Goal: Task Accomplishment & Management: Use online tool/utility

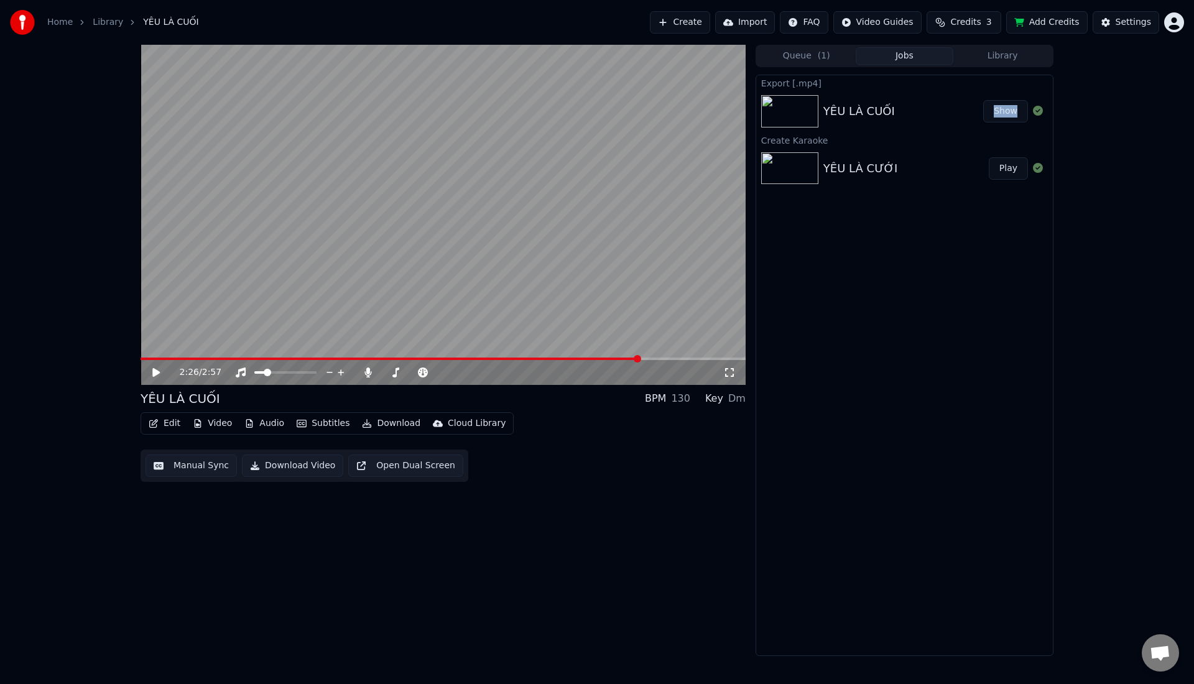
drag, startPoint x: 0, startPoint y: 0, endPoint x: 798, endPoint y: 297, distance: 850.9
click at [157, 375] on icon at bounding box center [164, 372] width 29 height 10
click at [441, 243] on video at bounding box center [442, 215] width 605 height 340
click at [158, 372] on icon at bounding box center [155, 372] width 7 height 9
click at [228, 362] on div "2:49 / 2:57" at bounding box center [442, 372] width 605 height 25
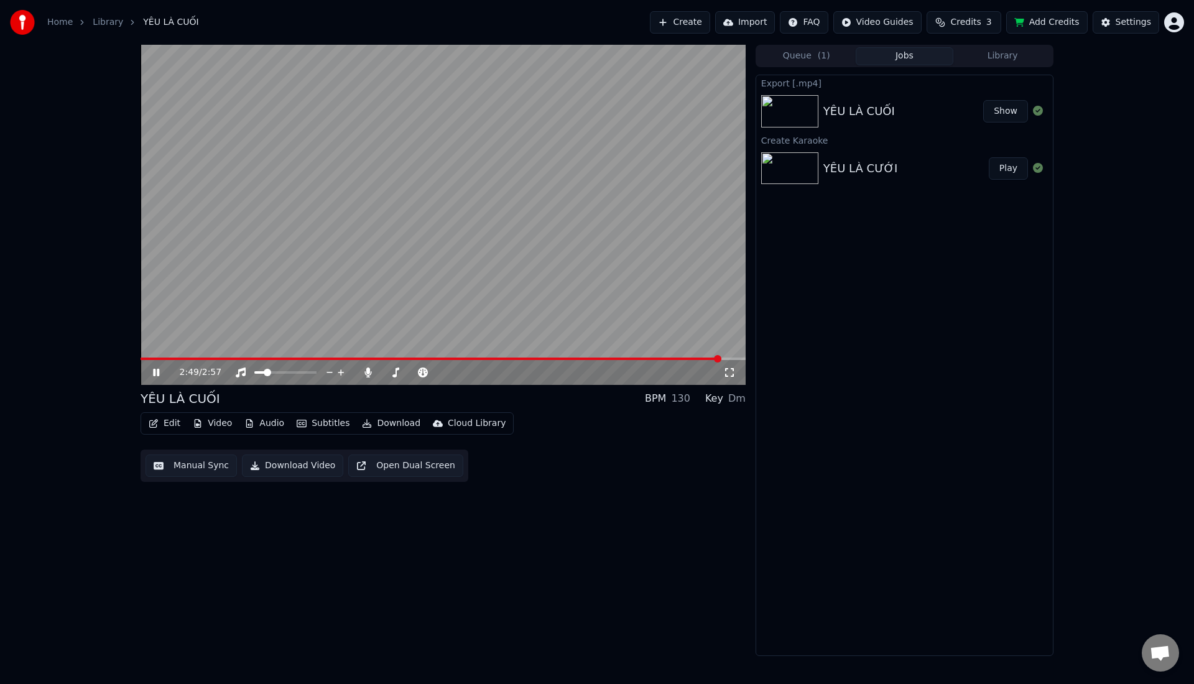
click at [228, 361] on div "2:49 / 2:57" at bounding box center [442, 372] width 605 height 25
click at [224, 359] on span at bounding box center [182, 358] width 85 height 2
click at [159, 379] on div "0:29 / 2:57" at bounding box center [442, 372] width 605 height 25
click at [159, 373] on icon at bounding box center [156, 372] width 6 height 7
click at [171, 421] on button "Edit" at bounding box center [165, 423] width 42 height 17
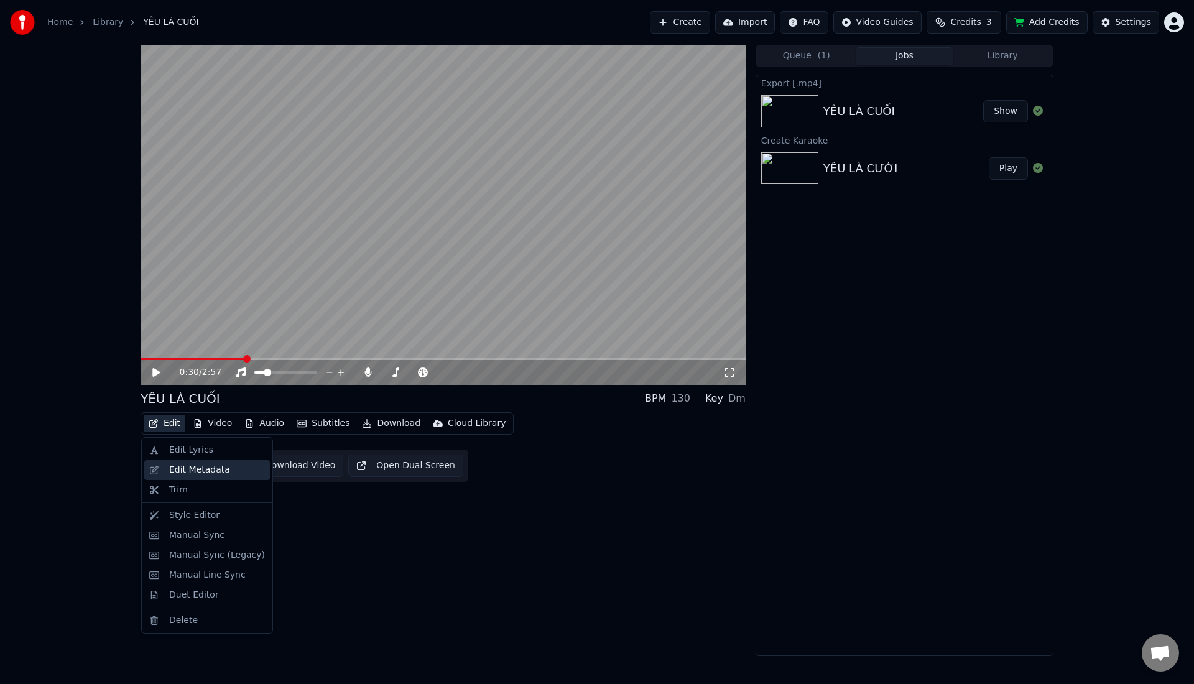
click at [166, 471] on div "Edit Metadata" at bounding box center [207, 470] width 126 height 20
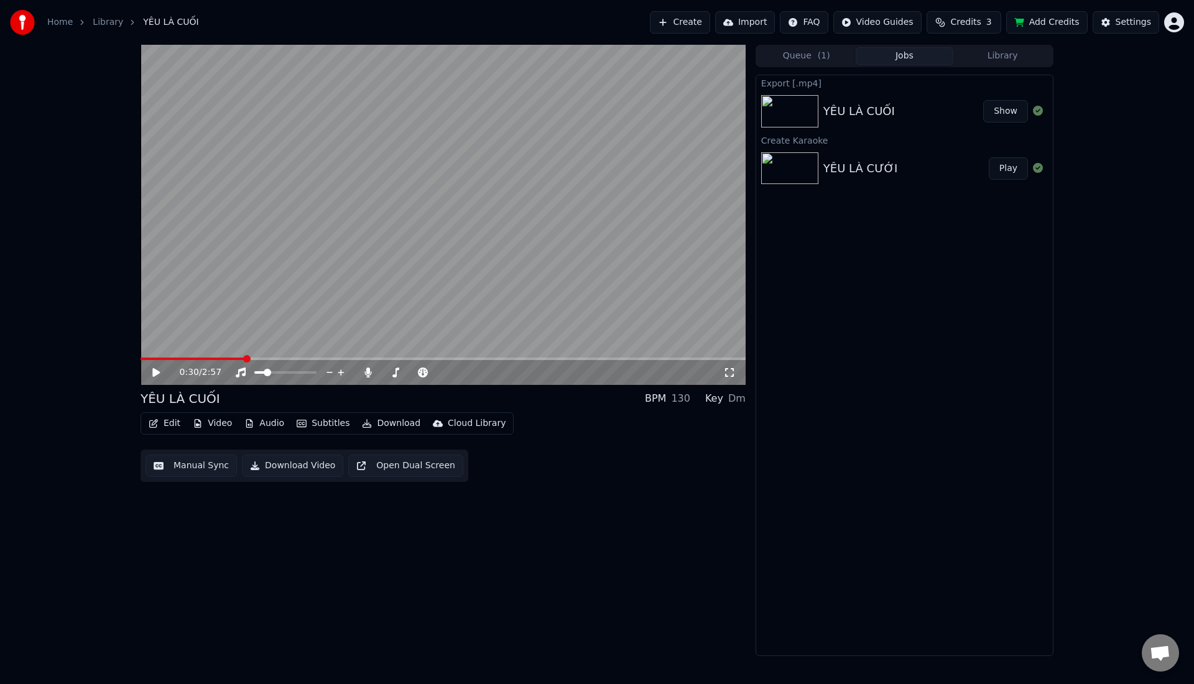
click at [311, 426] on button "Subtitles" at bounding box center [323, 423] width 63 height 17
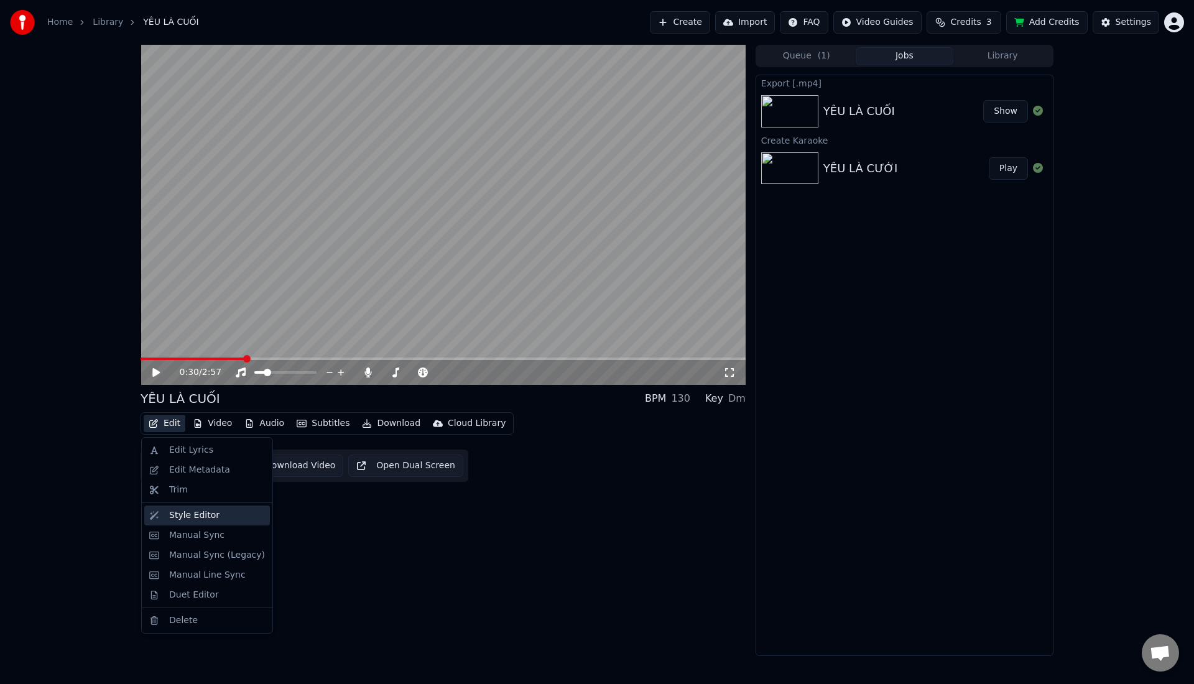
click at [170, 518] on div "Style Editor" at bounding box center [194, 515] width 50 height 12
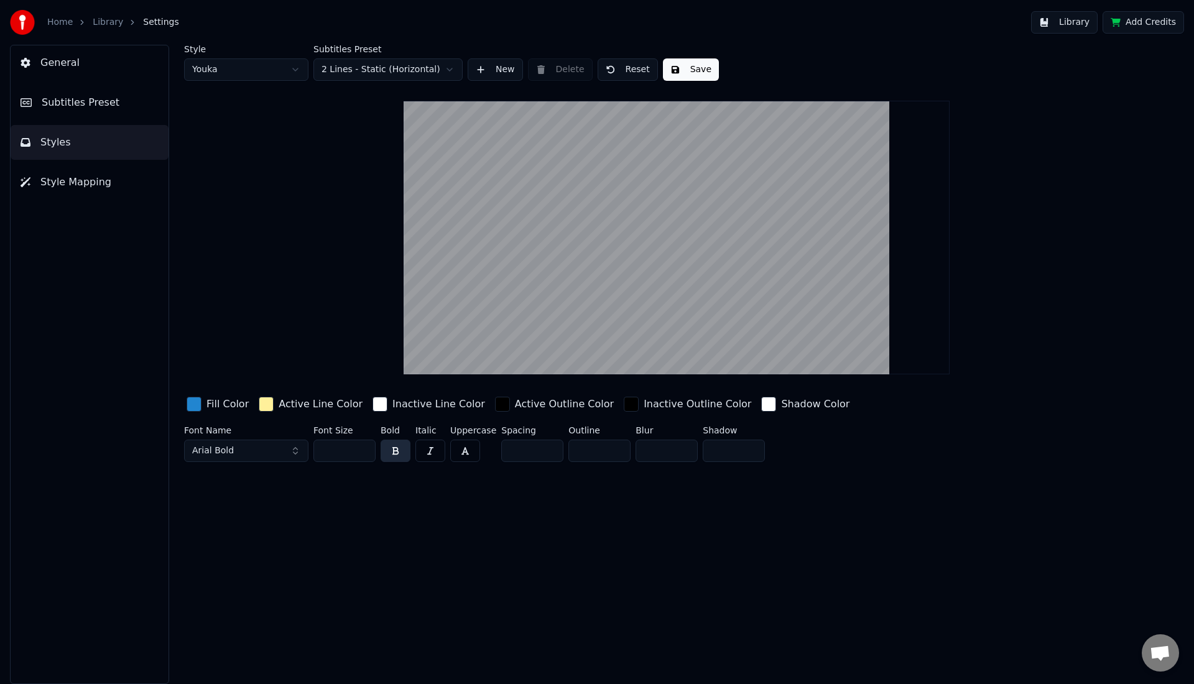
click at [1130, 22] on button "Add Credits" at bounding box center [1142, 22] width 81 height 22
click at [363, 452] on input "**" at bounding box center [344, 451] width 62 height 22
click at [363, 453] on input "**" at bounding box center [344, 451] width 62 height 22
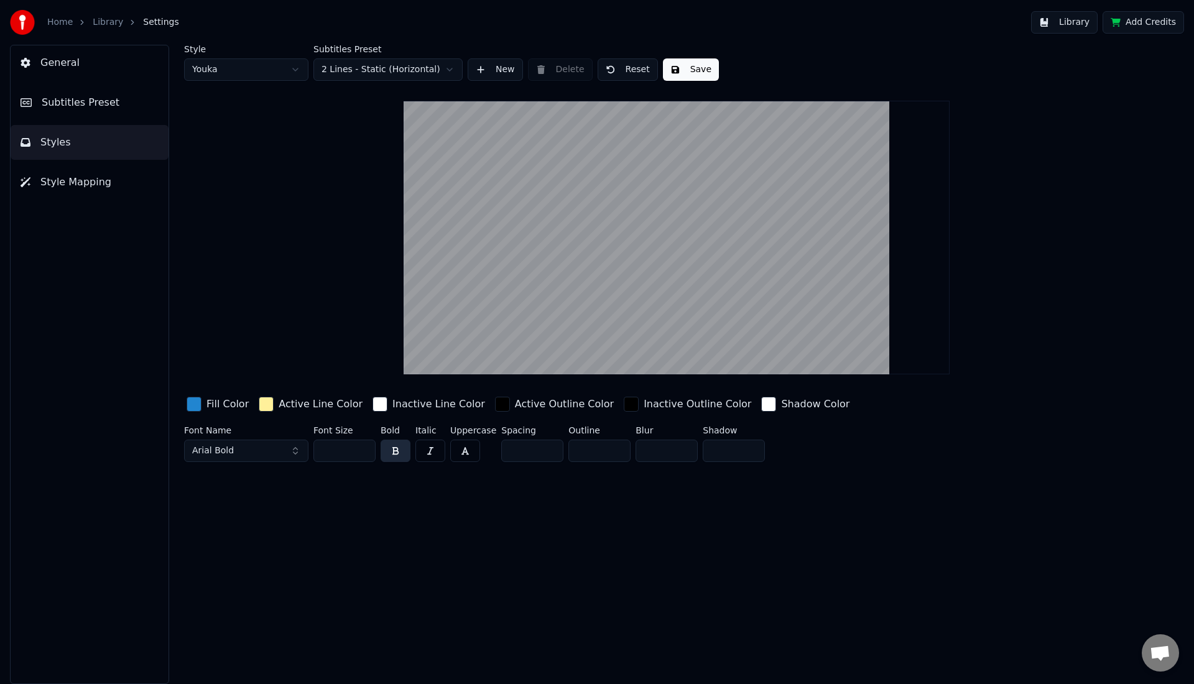
click at [363, 453] on input "**" at bounding box center [344, 451] width 62 height 22
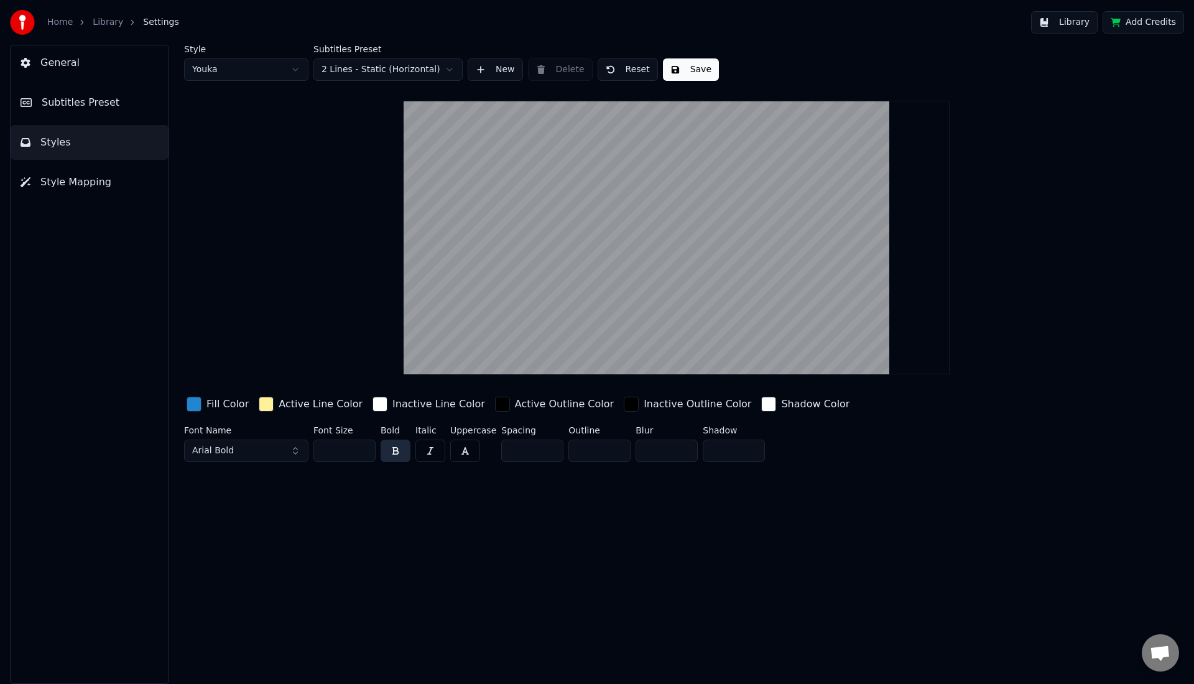
click at [247, 448] on button "Arial Bold" at bounding box center [246, 451] width 124 height 22
click at [349, 452] on input "**" at bounding box center [344, 451] width 62 height 22
click at [596, 312] on video at bounding box center [676, 238] width 546 height 274
click at [362, 454] on input "**" at bounding box center [344, 451] width 62 height 22
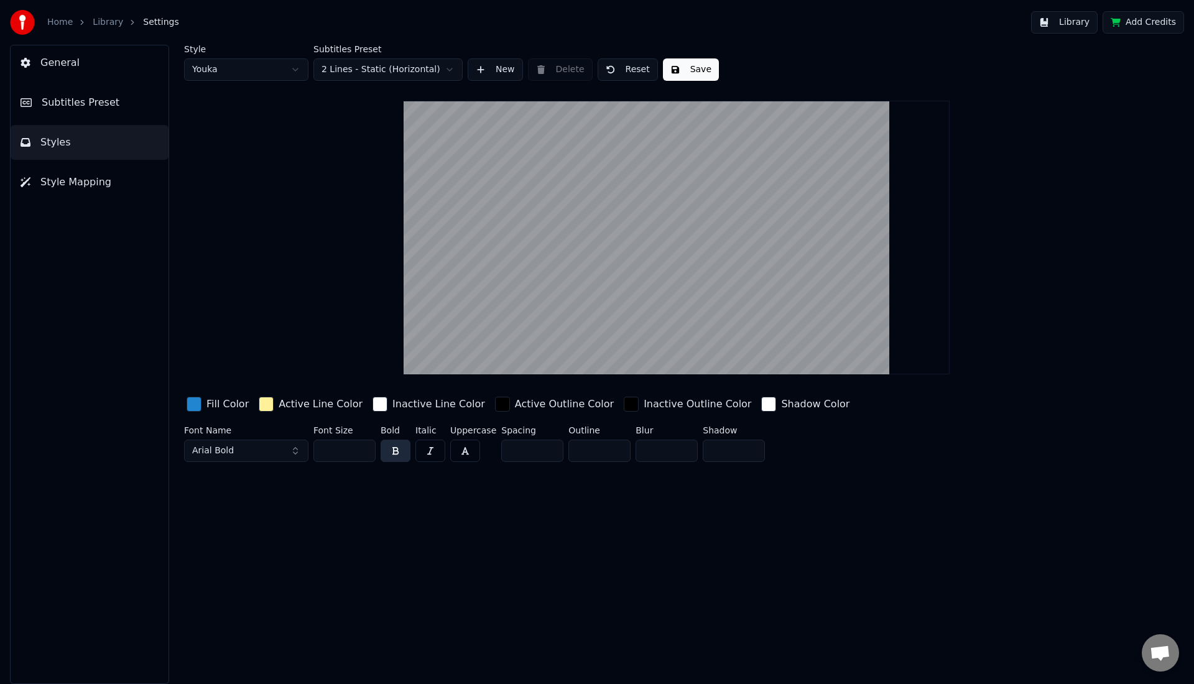
click at [362, 454] on input "**" at bounding box center [344, 451] width 62 height 22
type input "**"
click at [362, 454] on input "**" at bounding box center [344, 451] width 62 height 22
click at [855, 282] on video at bounding box center [676, 238] width 546 height 274
click at [616, 452] on input "*" at bounding box center [599, 451] width 62 height 22
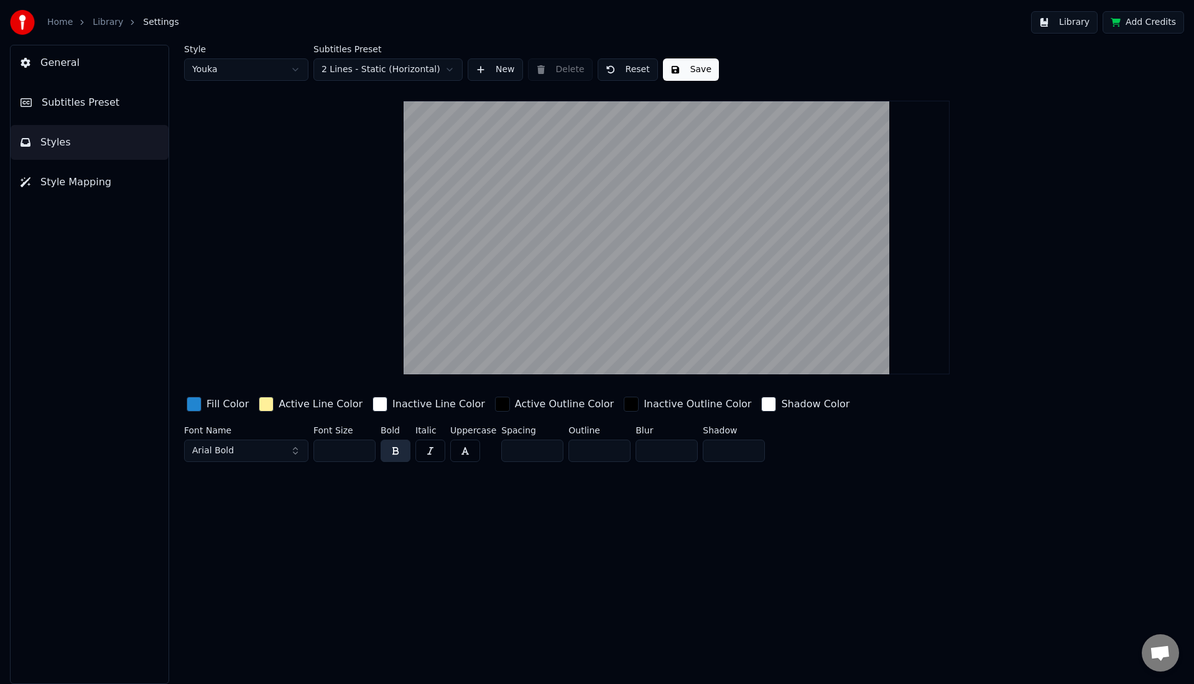
click at [616, 452] on input "*" at bounding box center [599, 451] width 62 height 22
type input "*"
click at [616, 452] on input "*" at bounding box center [599, 451] width 62 height 22
click at [286, 453] on button "Arial Bold" at bounding box center [246, 451] width 124 height 22
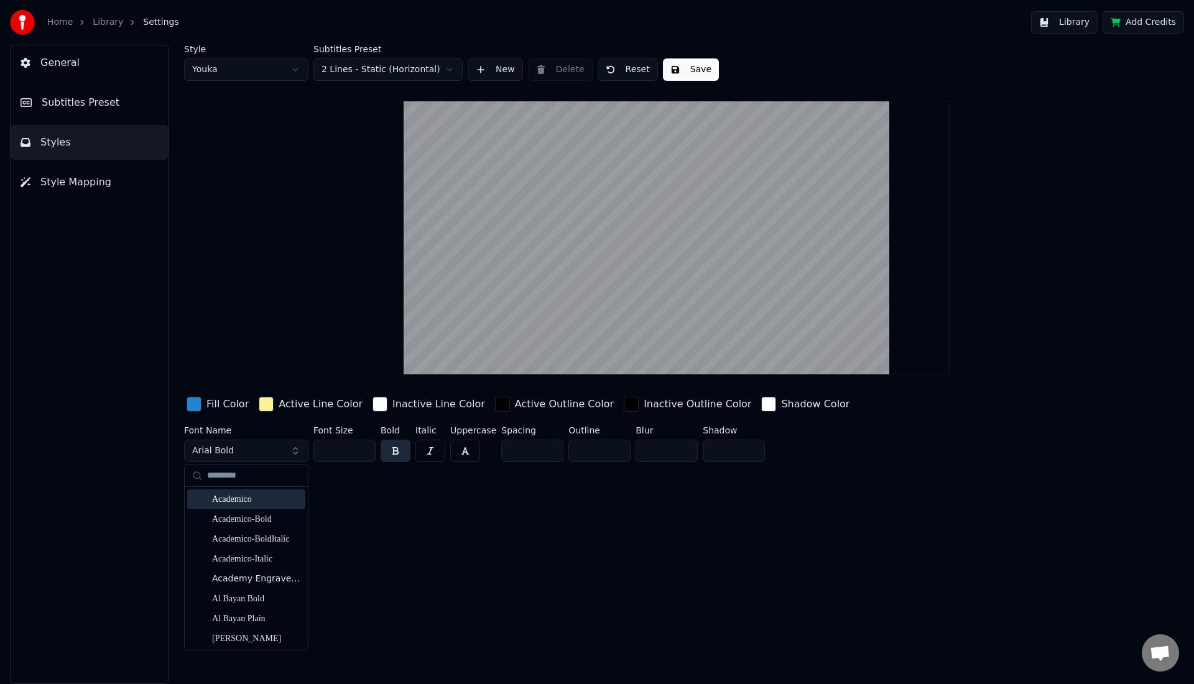
click at [252, 505] on div "Academico" at bounding box center [246, 499] width 118 height 20
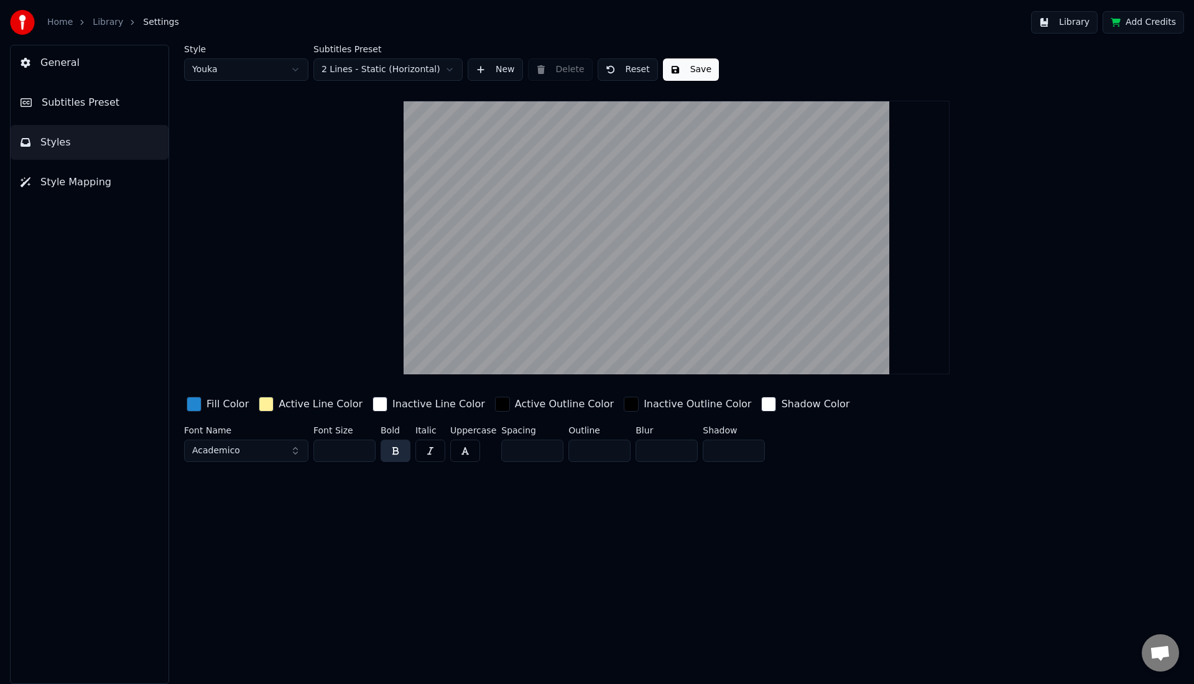
click at [362, 447] on input "**" at bounding box center [344, 451] width 62 height 22
type input "**"
click at [362, 447] on input "**" at bounding box center [344, 451] width 62 height 22
click at [295, 450] on button "Academico" at bounding box center [246, 451] width 124 height 22
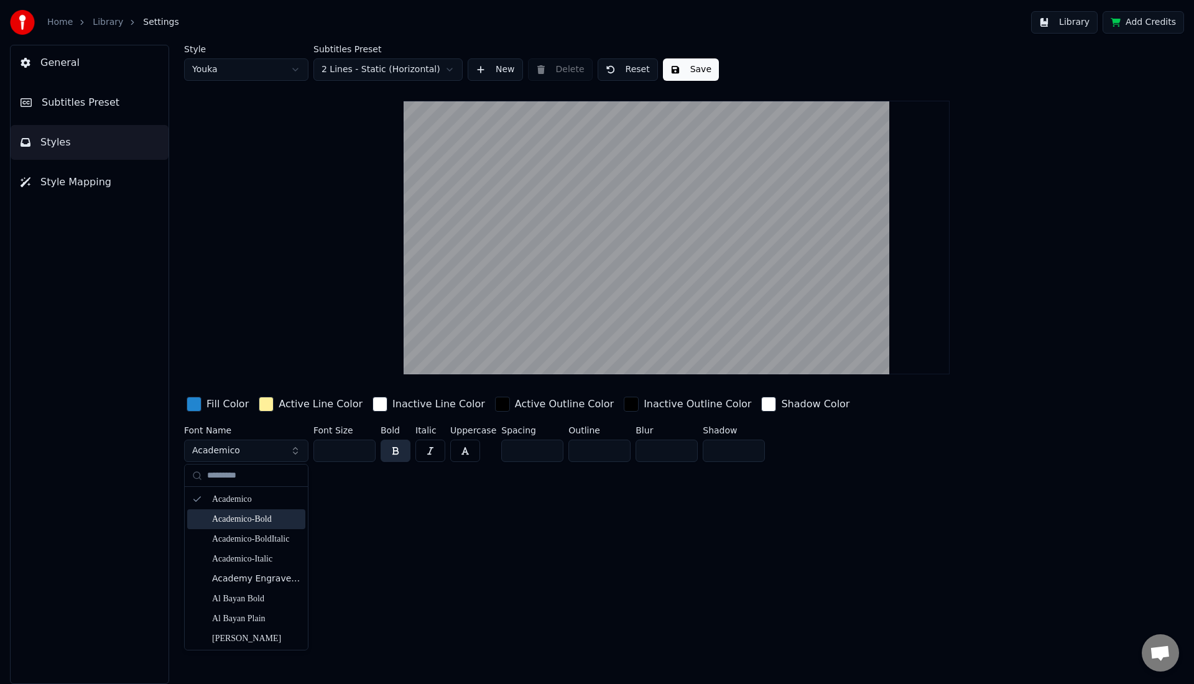
click at [253, 520] on div "Academico-Bold" at bounding box center [256, 519] width 88 height 12
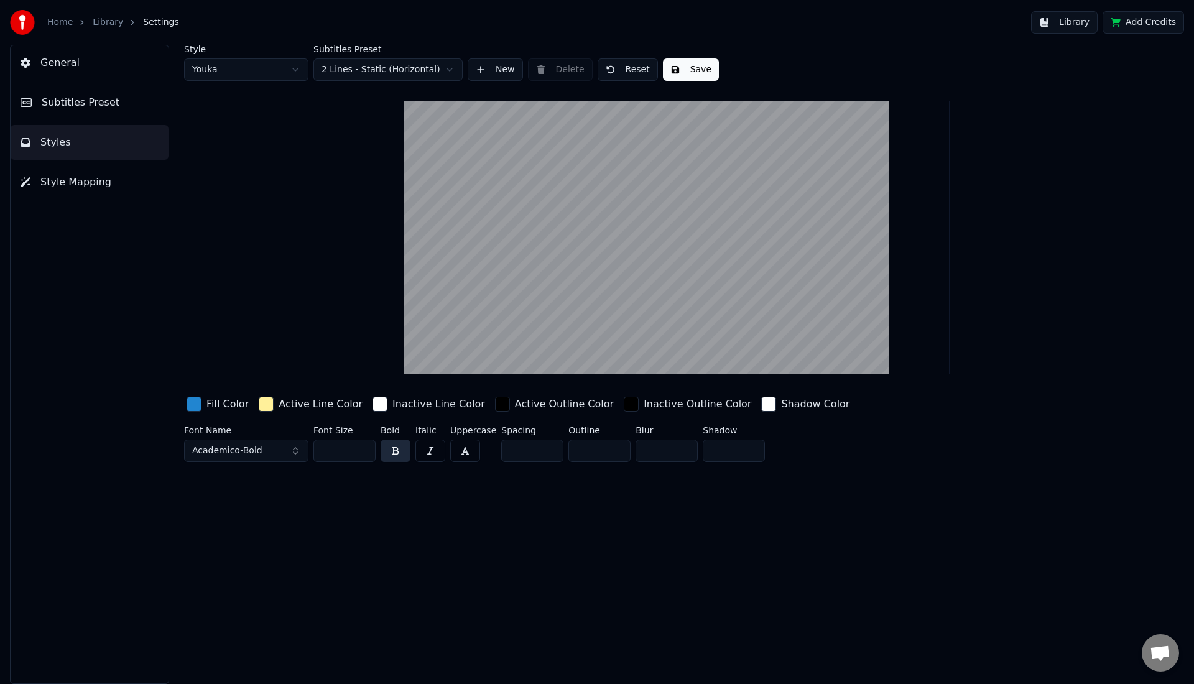
click at [276, 454] on button "Academico-Bold" at bounding box center [246, 451] width 124 height 22
click at [296, 455] on button "Academico-Bold" at bounding box center [246, 451] width 124 height 22
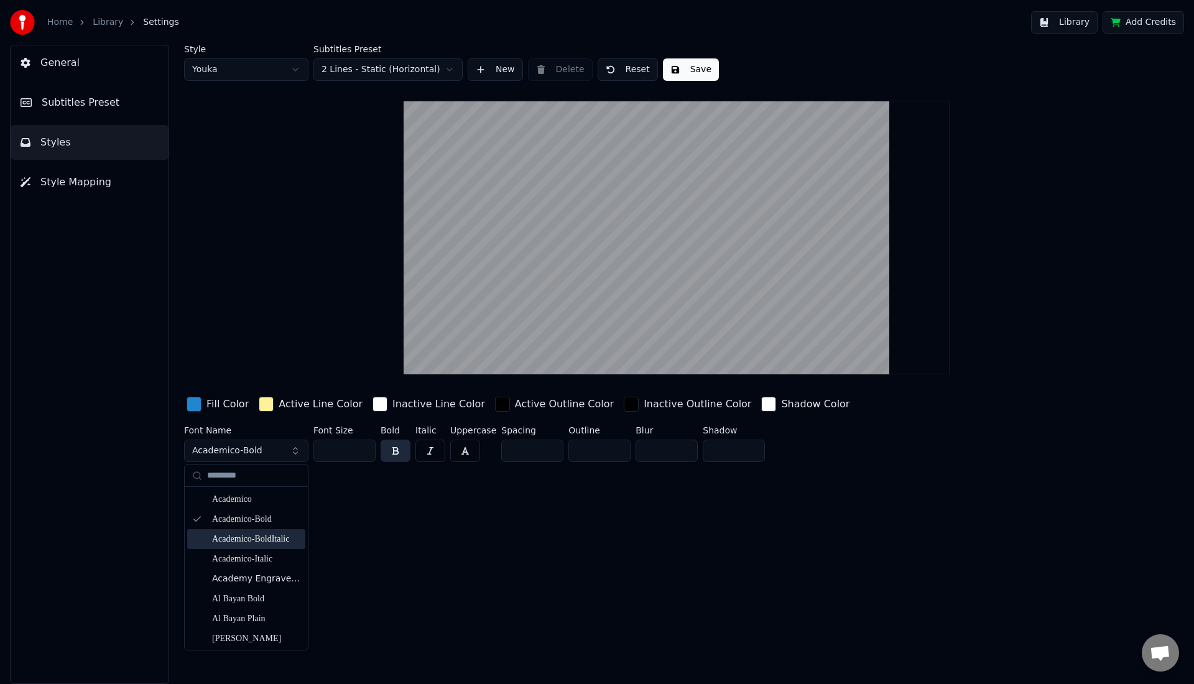
click at [251, 543] on div "Academico-BoldItalic" at bounding box center [256, 539] width 88 height 12
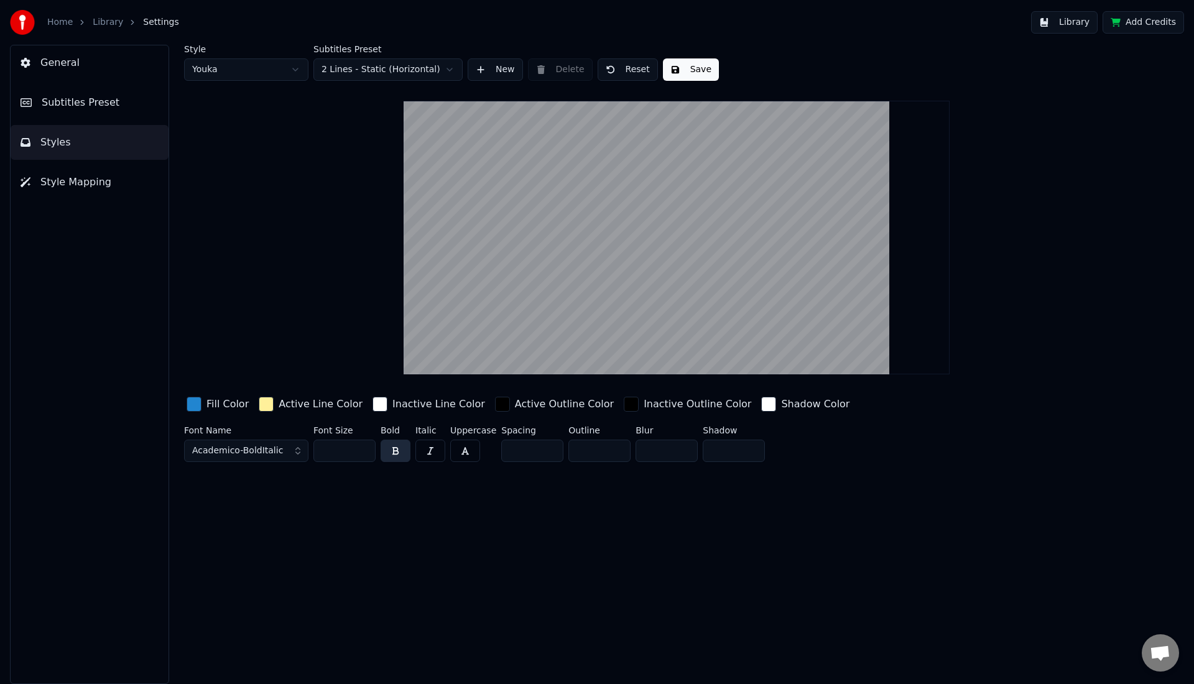
click at [300, 453] on button "Academico-BoldItalic" at bounding box center [246, 451] width 124 height 22
click at [296, 453] on button "Academico-BoldItalic" at bounding box center [246, 451] width 124 height 22
click at [295, 454] on button "Academico-BoldItalic" at bounding box center [246, 451] width 124 height 22
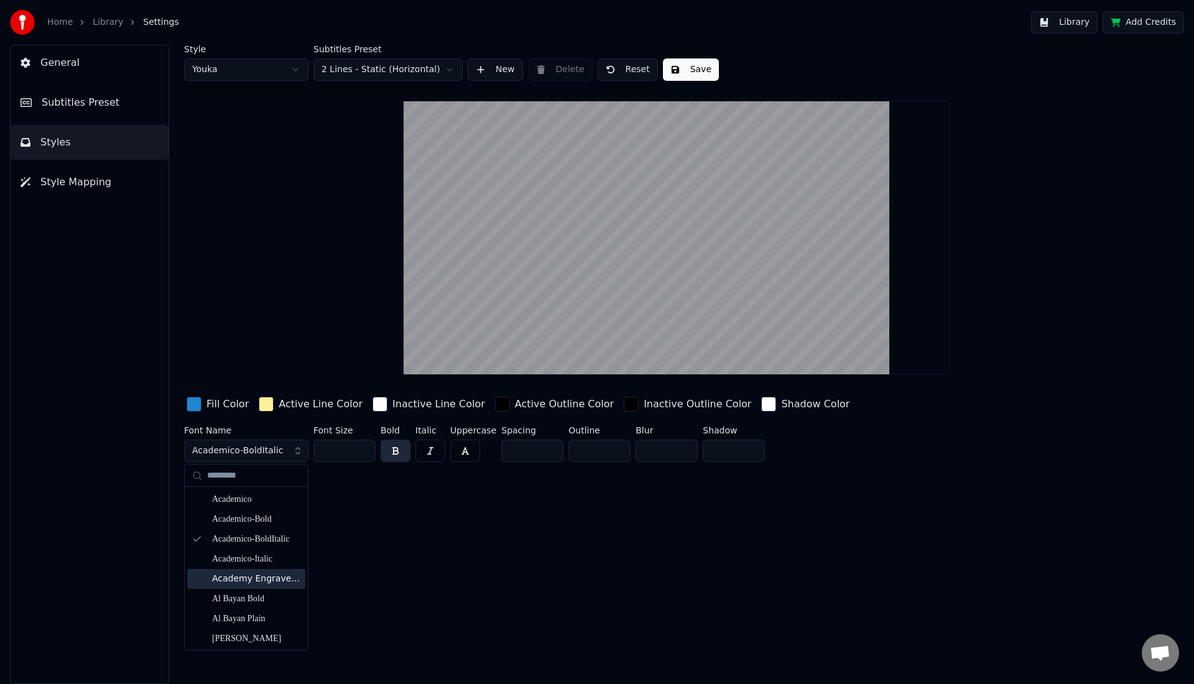
click at [241, 583] on div "Academy Engraved LET Plain:1.0" at bounding box center [256, 579] width 88 height 12
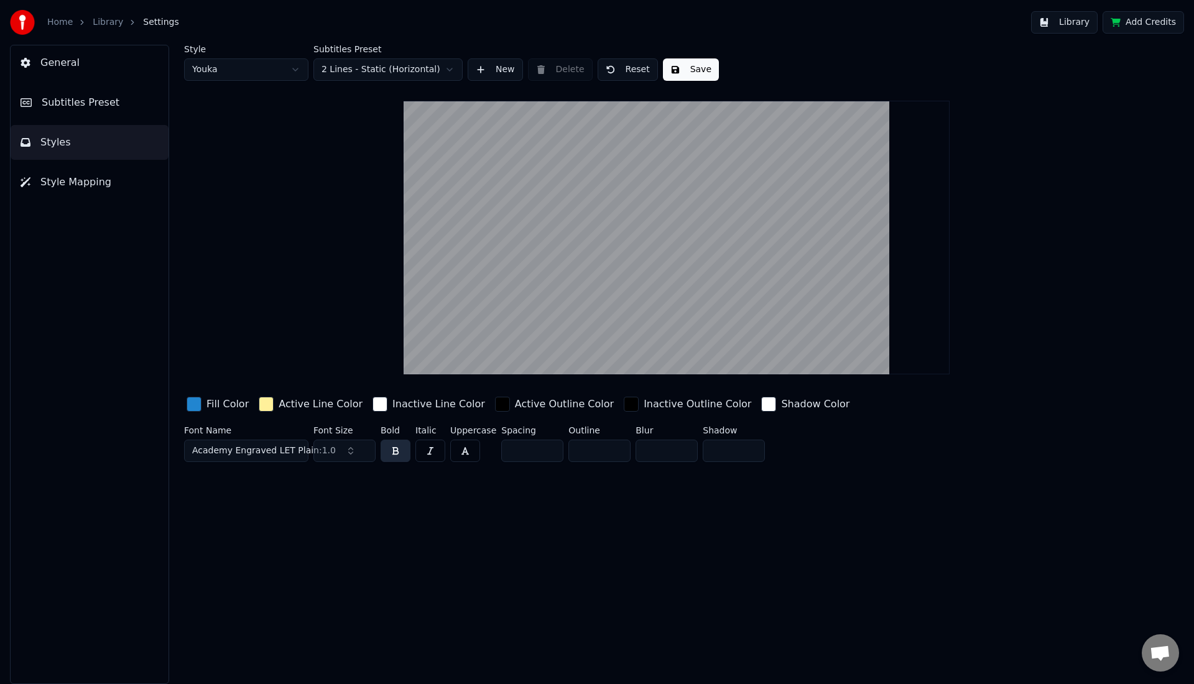
click at [383, 500] on div "Style Youka Subtitles Preset 2 Lines - Static (Horizontal) New Delete Reset Sav…" at bounding box center [676, 364] width 1034 height 639
click at [94, 185] on span "Style Mapping" at bounding box center [75, 182] width 71 height 15
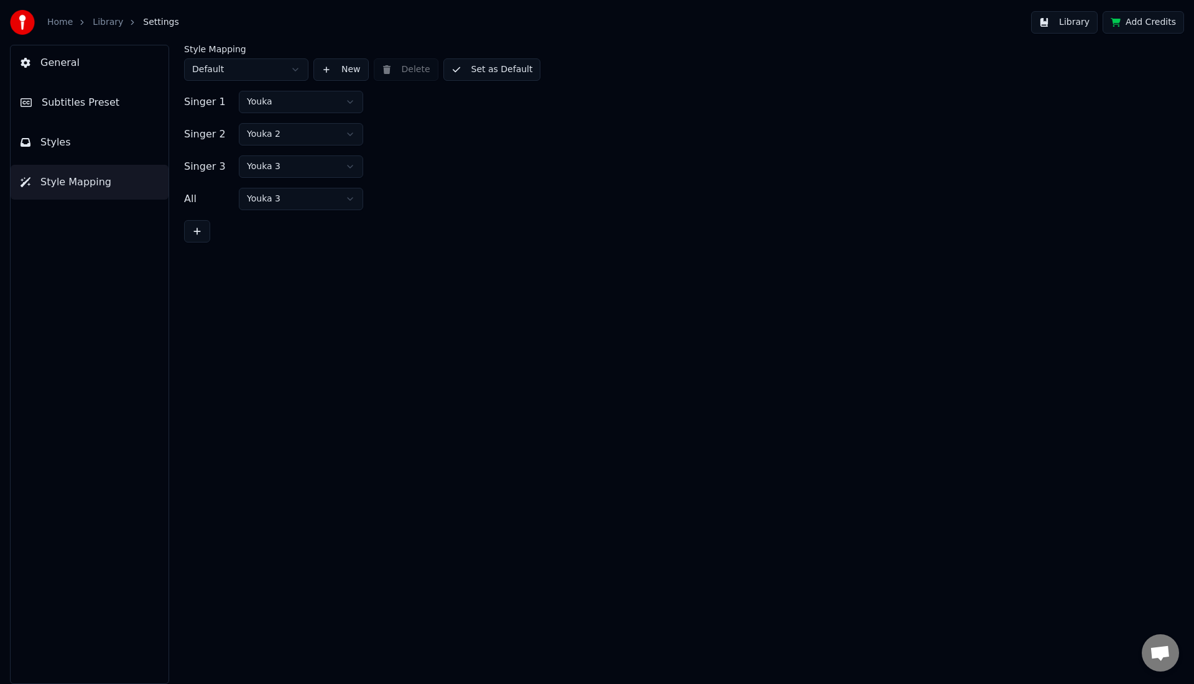
click at [262, 103] on html "Home Library Settings Library Add Credits General Subtitles Preset Styles Style…" at bounding box center [597, 342] width 1194 height 684
click at [203, 73] on html "Home Library Settings Library Add Credits General Subtitles Preset Styles Style…" at bounding box center [597, 342] width 1194 height 684
click at [51, 108] on span "Subtitles Preset" at bounding box center [81, 102] width 78 height 15
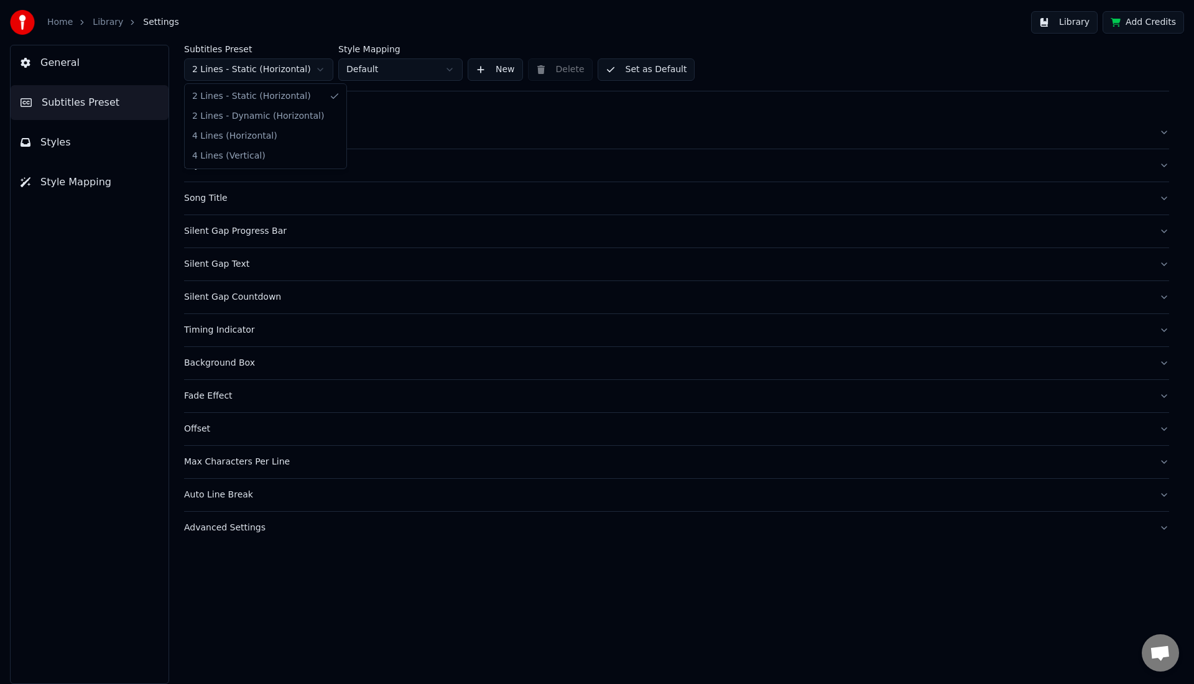
click at [207, 76] on html "Home Library Settings Library Add Credits General Subtitles Preset Styles Style…" at bounding box center [597, 342] width 1194 height 684
click at [206, 75] on html "Home Library Settings Library Add Credits General Subtitles Preset Styles Style…" at bounding box center [597, 342] width 1194 height 684
click at [99, 61] on button "General" at bounding box center [90, 62] width 158 height 35
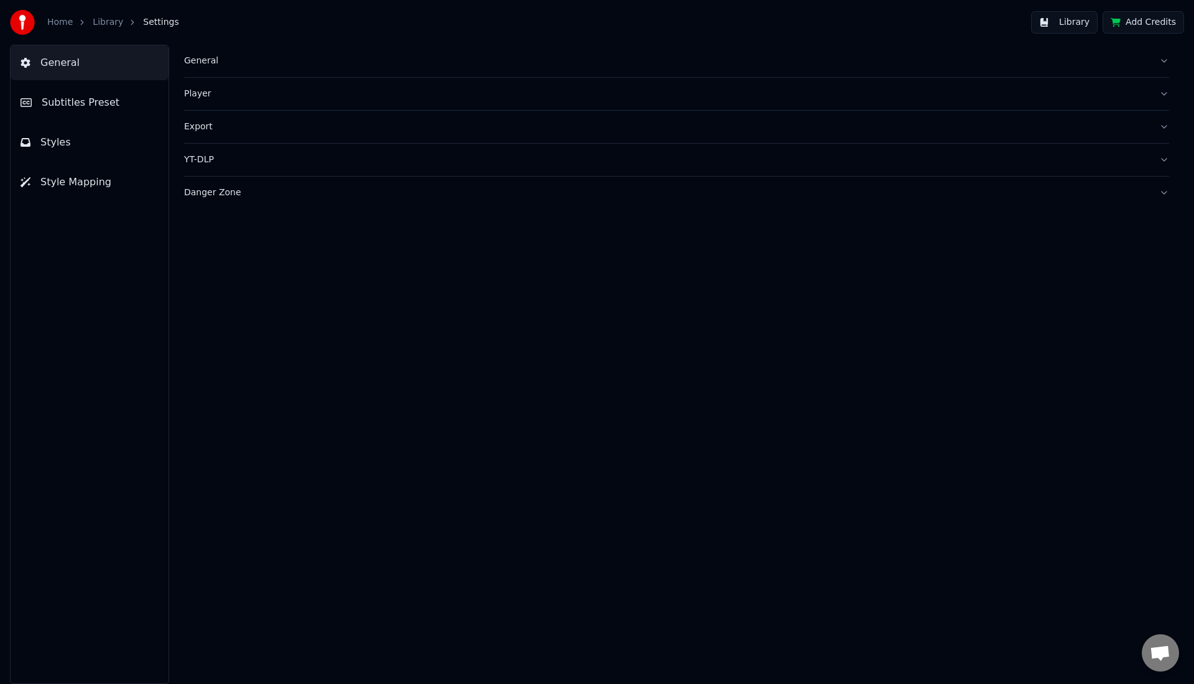
click at [73, 111] on button "Subtitles Preset" at bounding box center [90, 102] width 158 height 35
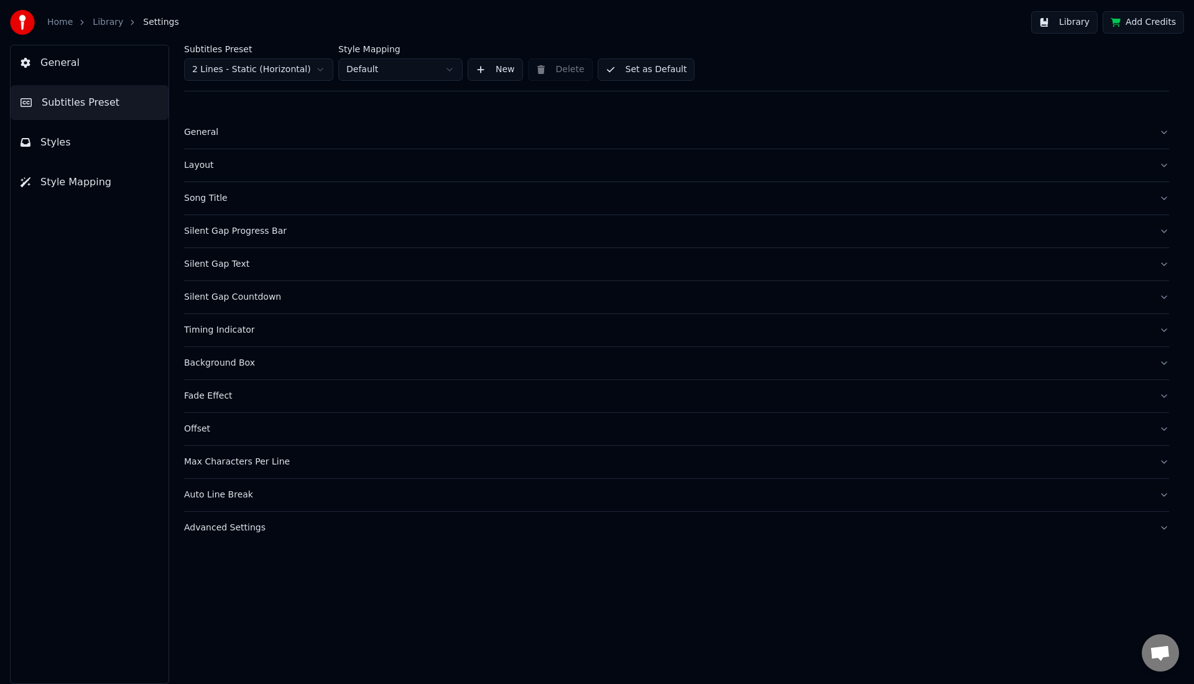
click at [63, 136] on span "Styles" at bounding box center [55, 142] width 30 height 15
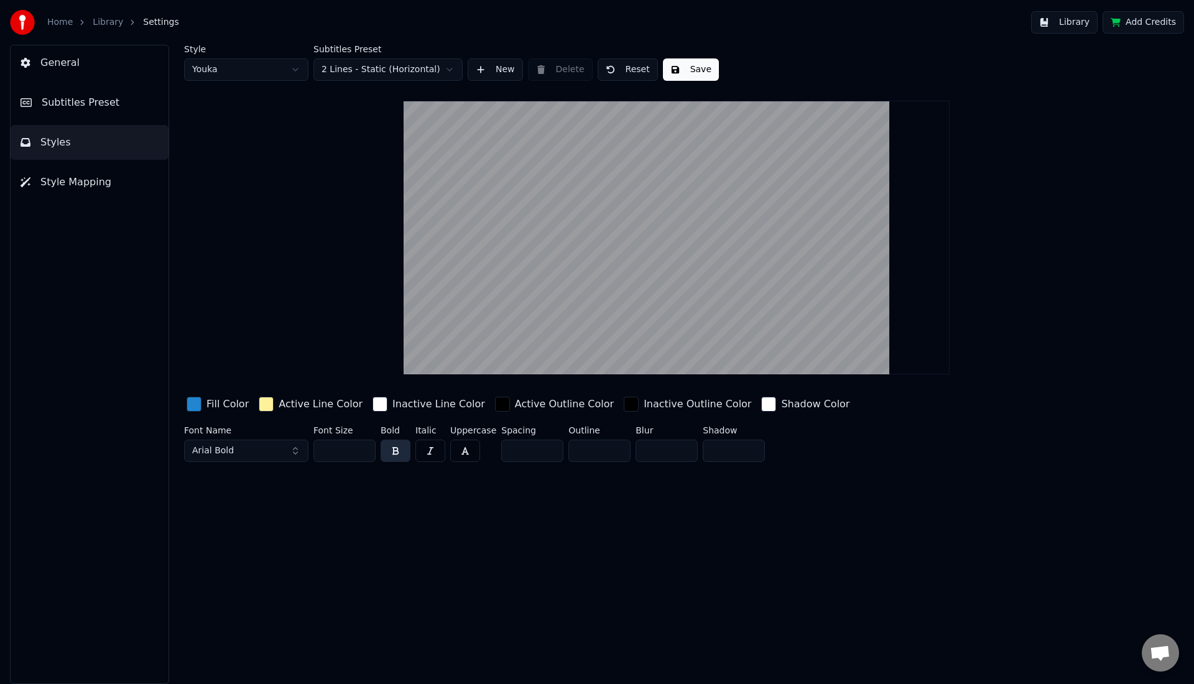
click at [294, 455] on button "Arial Bold" at bounding box center [246, 451] width 124 height 22
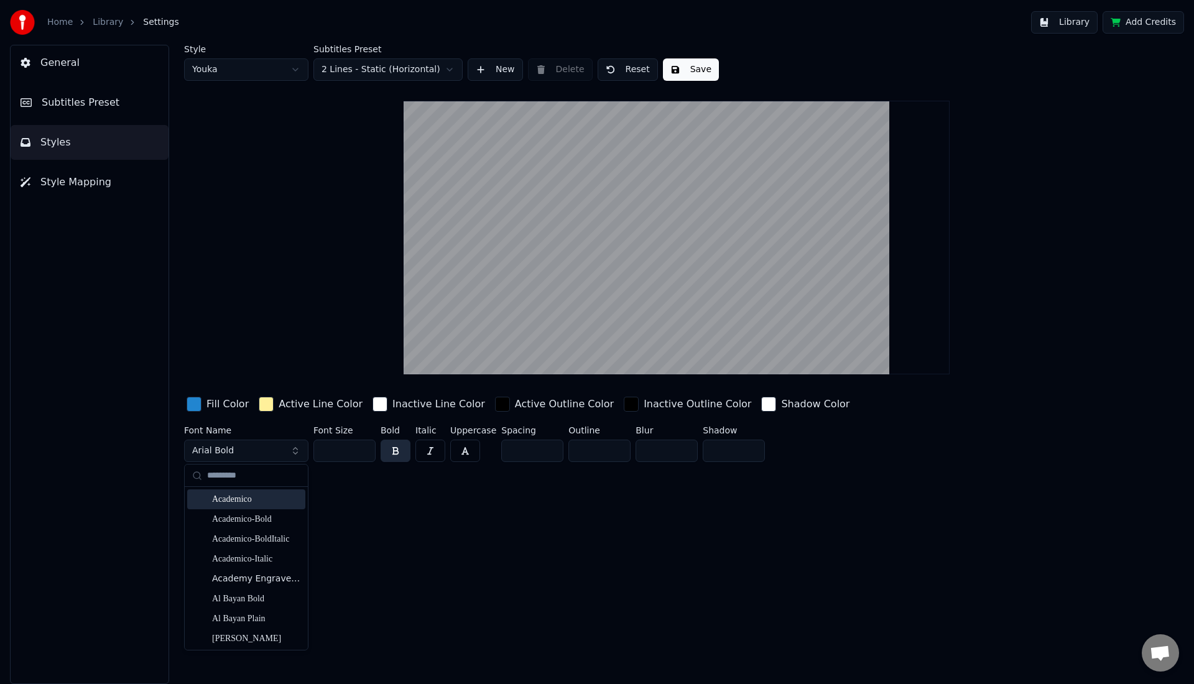
click at [248, 500] on div "Academico" at bounding box center [256, 499] width 88 height 12
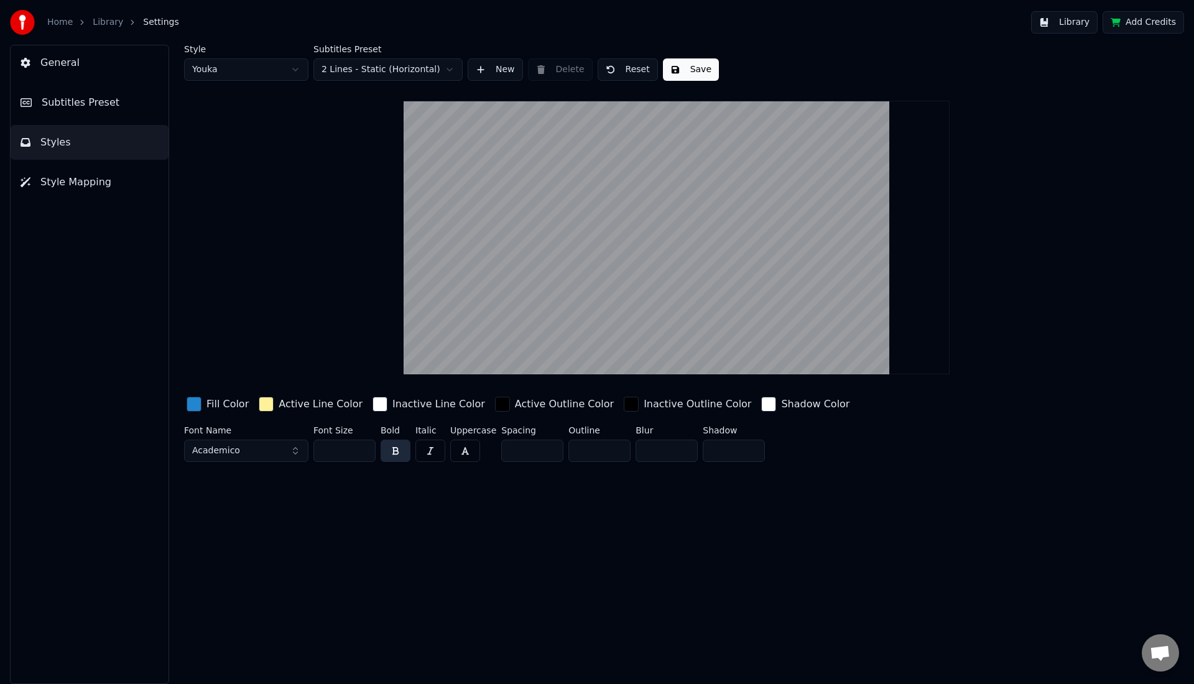
click at [270, 451] on button "Academico" at bounding box center [246, 451] width 124 height 22
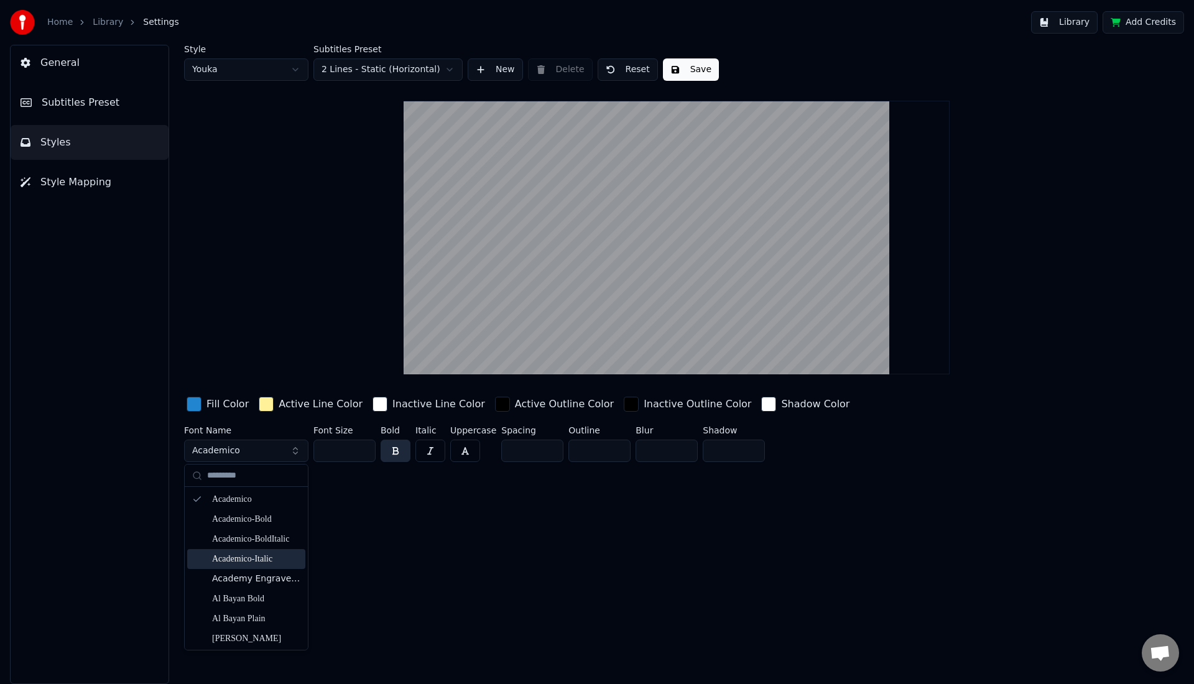
click at [254, 557] on div "Academico-Italic" at bounding box center [256, 559] width 88 height 12
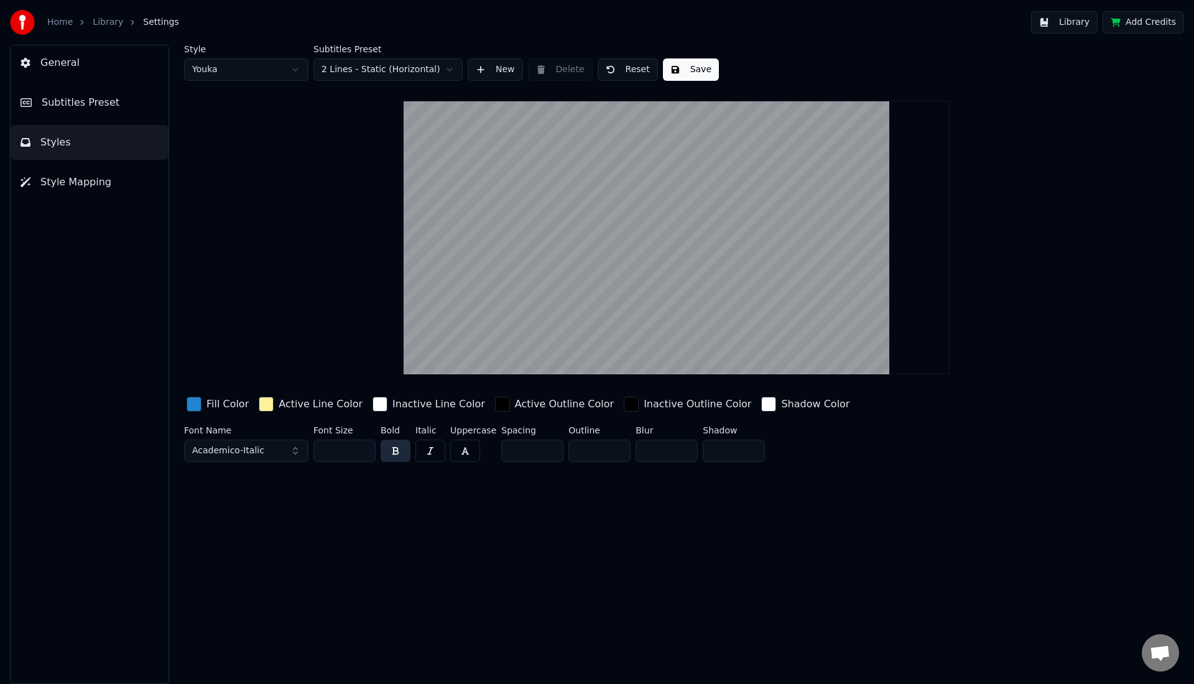
click at [294, 446] on button "Academico-Italic" at bounding box center [246, 451] width 124 height 22
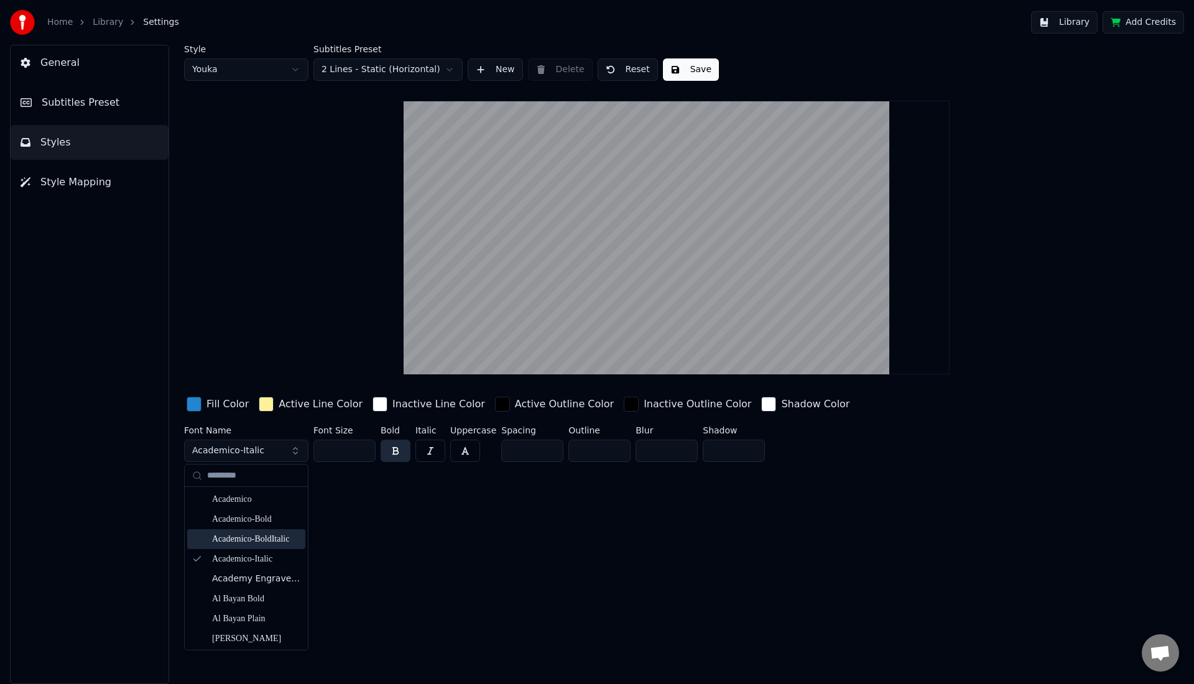
click at [254, 535] on div "Academico-BoldItalic" at bounding box center [256, 539] width 88 height 12
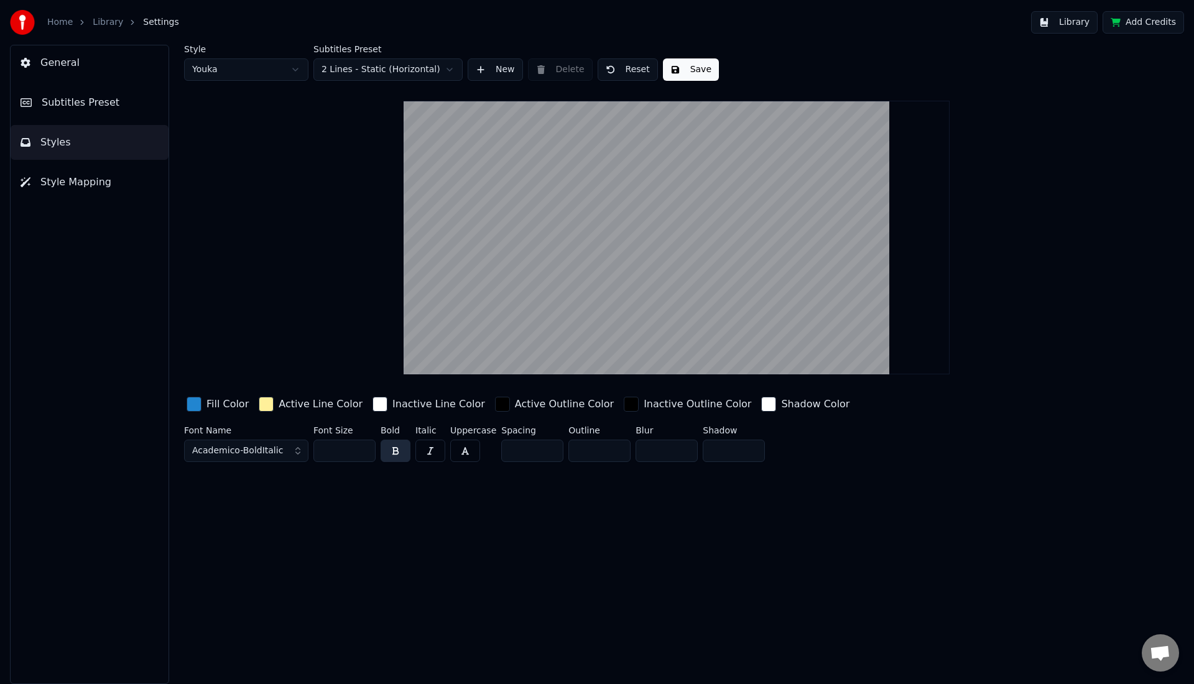
click at [290, 453] on button "Academico-BoldItalic" at bounding box center [246, 451] width 124 height 22
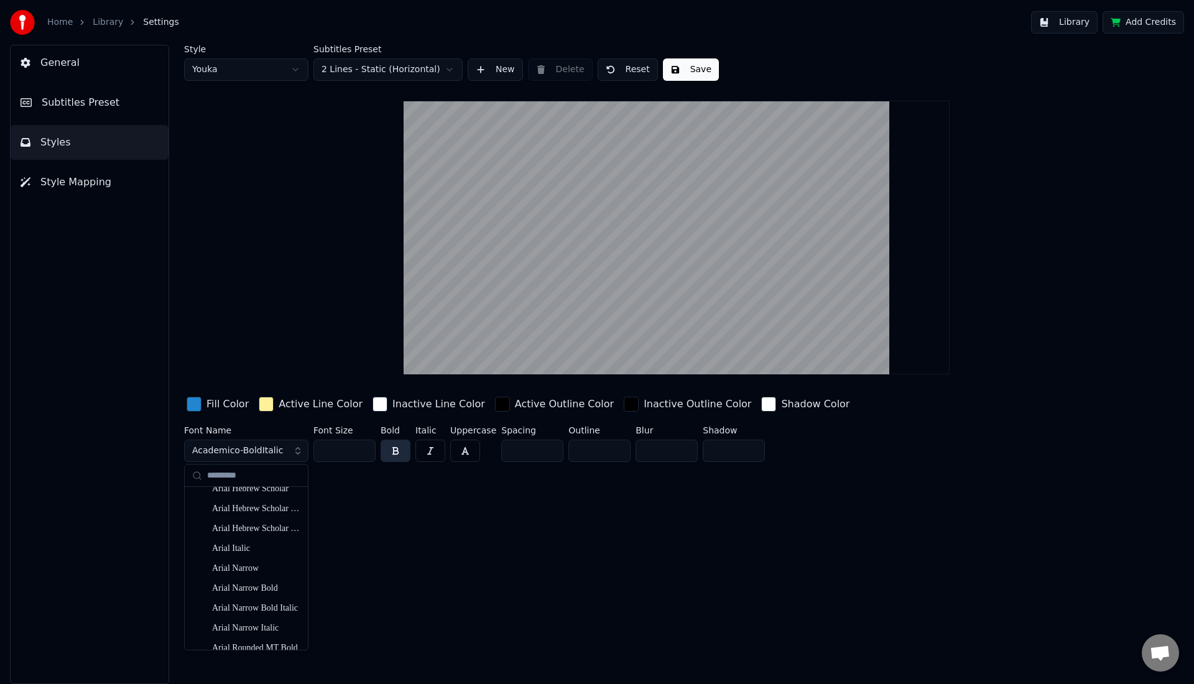
scroll to position [889, 0]
click at [243, 568] on div "Arial Narrow" at bounding box center [256, 564] width 88 height 12
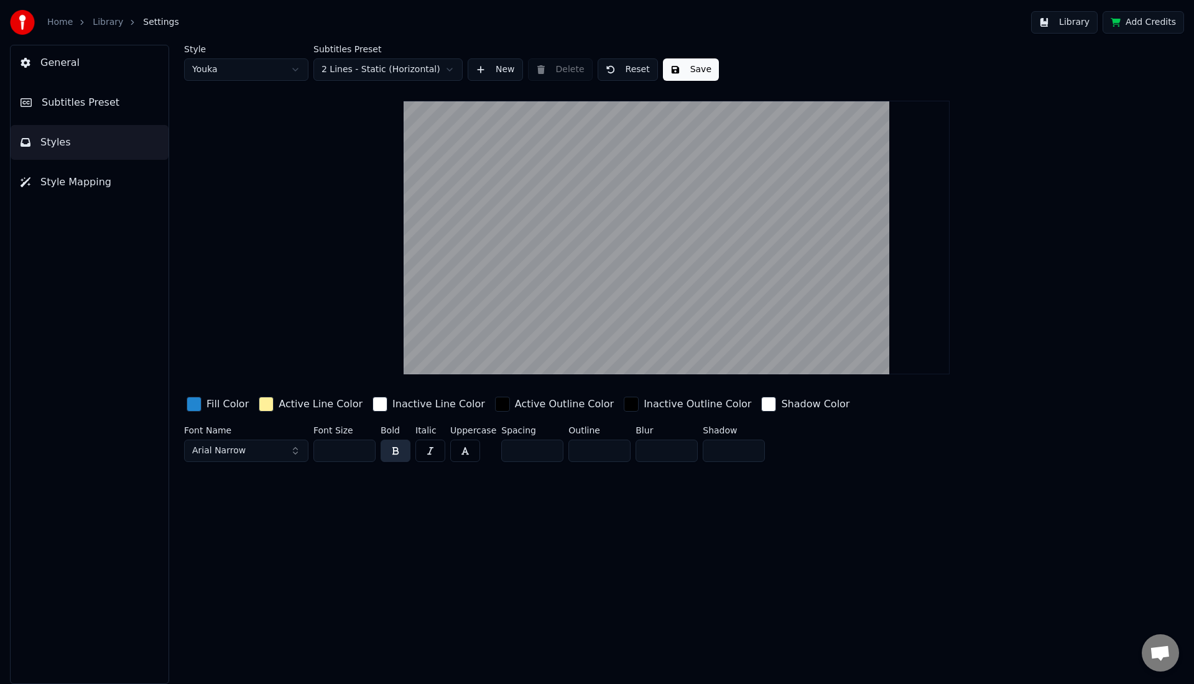
click at [292, 450] on button "Arial Narrow" at bounding box center [246, 451] width 124 height 22
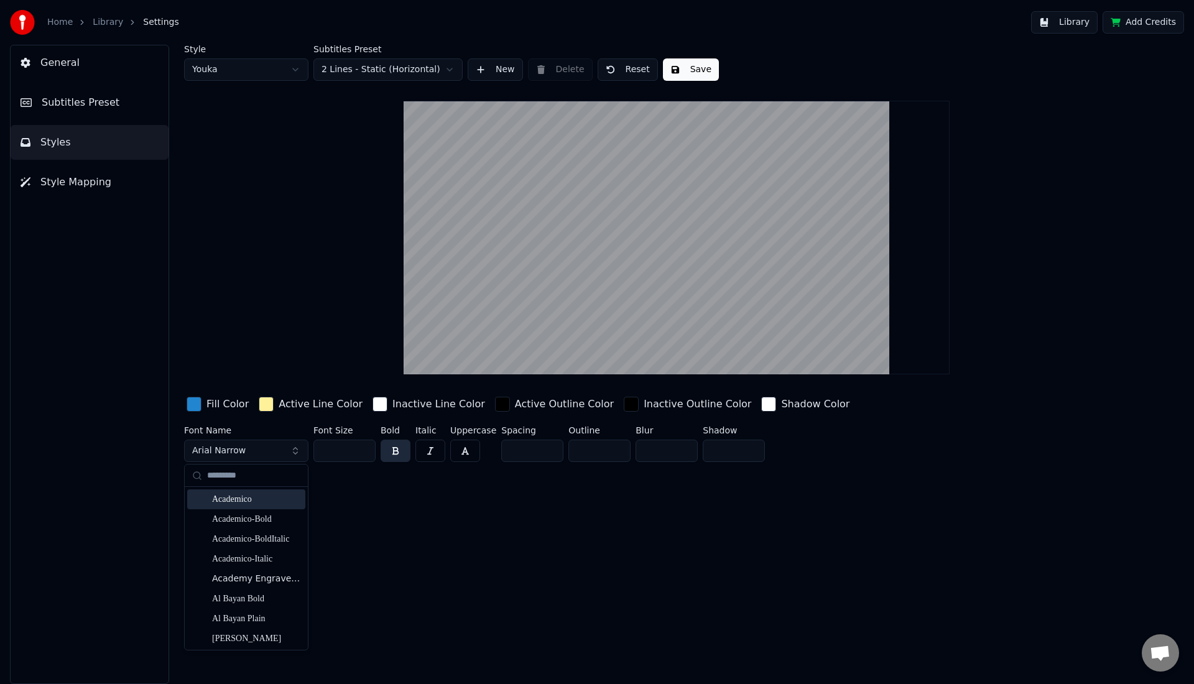
click at [266, 503] on div "Academico" at bounding box center [256, 499] width 88 height 12
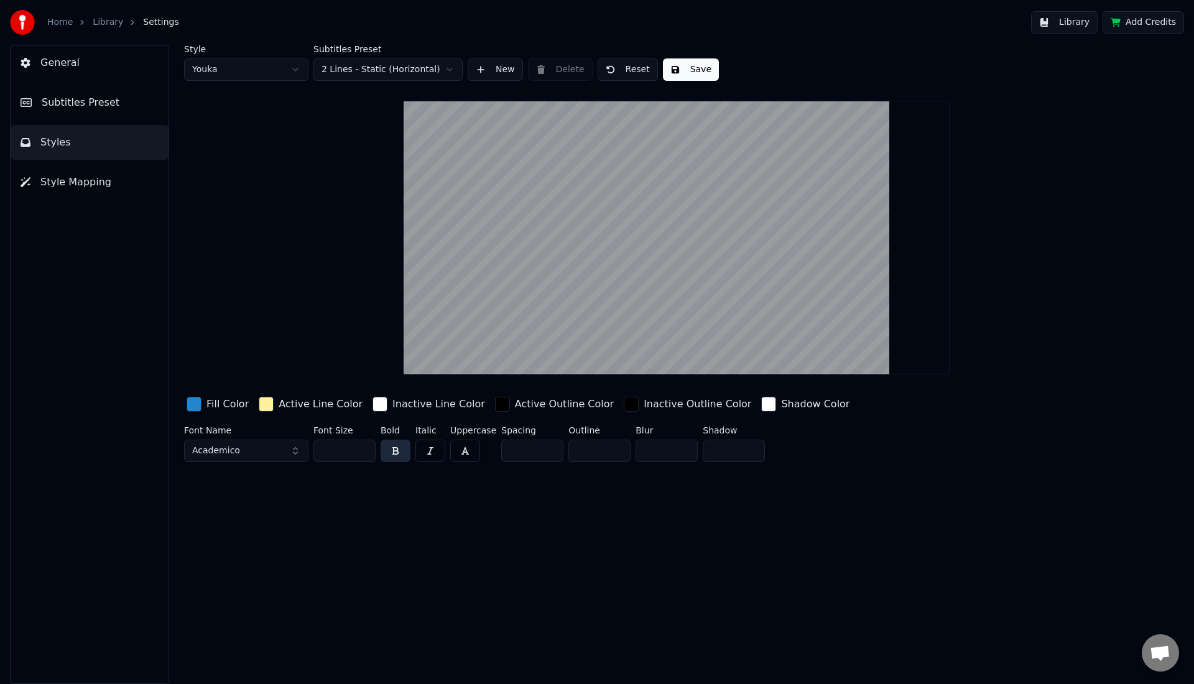
click at [293, 71] on html "Home Library Settings Library Add Credits General Subtitles Preset Styles Style…" at bounding box center [597, 342] width 1194 height 684
click at [283, 67] on html "Home Library Settings Library Add Credits General Subtitles Preset Styles Style…" at bounding box center [597, 342] width 1194 height 684
click at [283, 77] on html "Home Library Settings Library Add Credits General Subtitles Preset Styles Style…" at bounding box center [597, 342] width 1194 height 684
click at [360, 452] on input "**" at bounding box center [344, 451] width 62 height 22
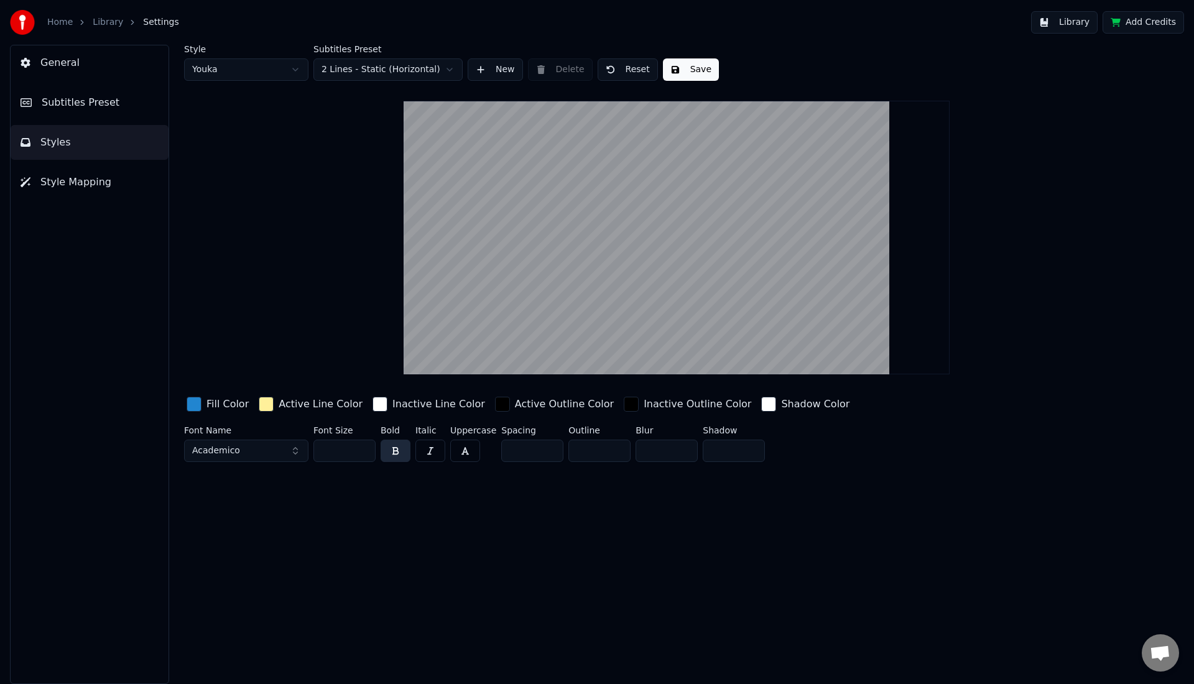
click at [360, 452] on input "**" at bounding box center [344, 451] width 62 height 22
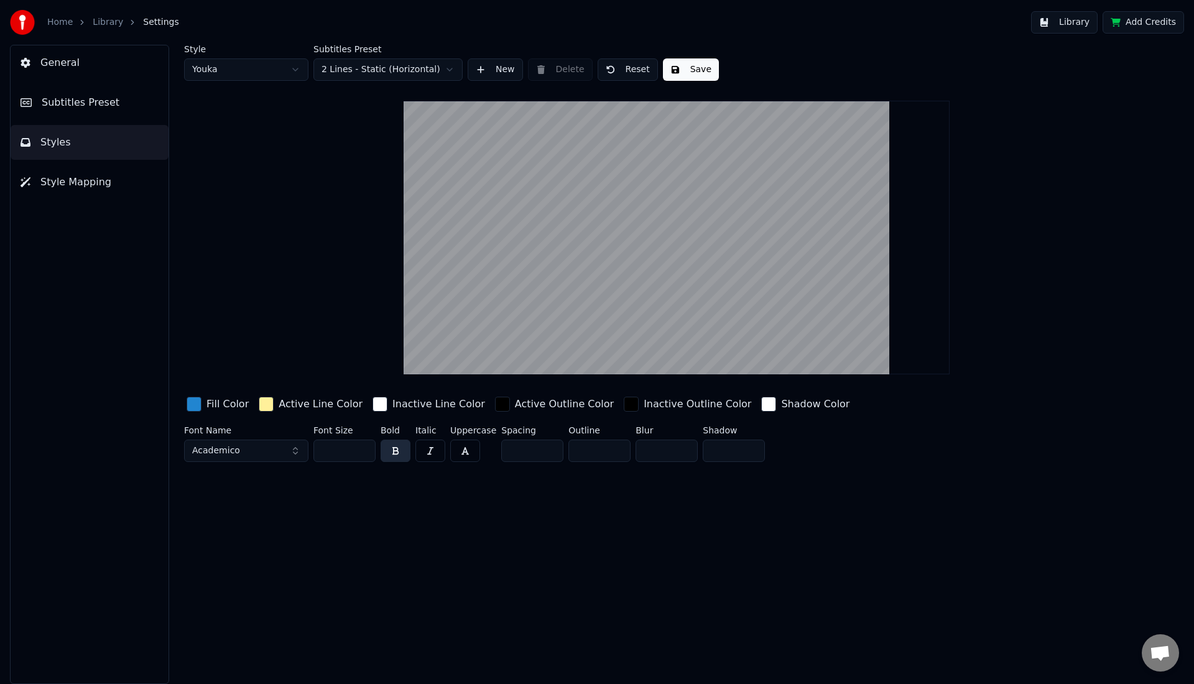
click at [360, 452] on input "**" at bounding box center [344, 451] width 62 height 22
click at [362, 448] on input "**" at bounding box center [344, 451] width 62 height 22
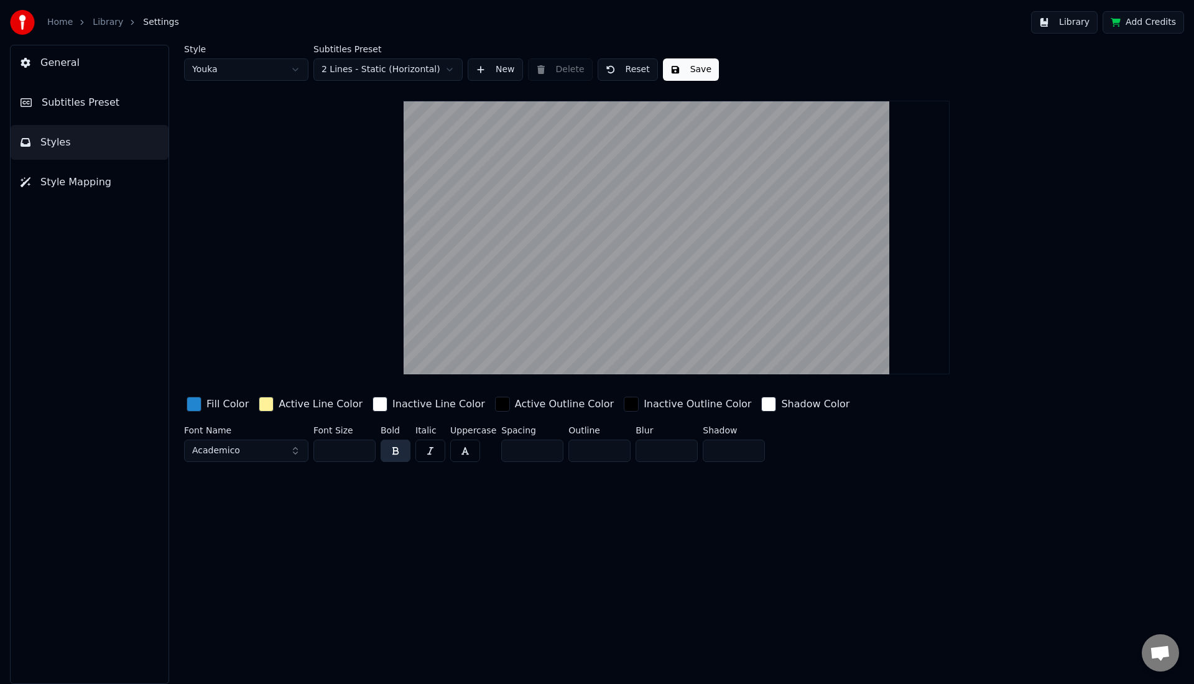
click at [362, 448] on input "**" at bounding box center [344, 451] width 62 height 22
type input "**"
click at [364, 449] on input "**" at bounding box center [344, 451] width 62 height 22
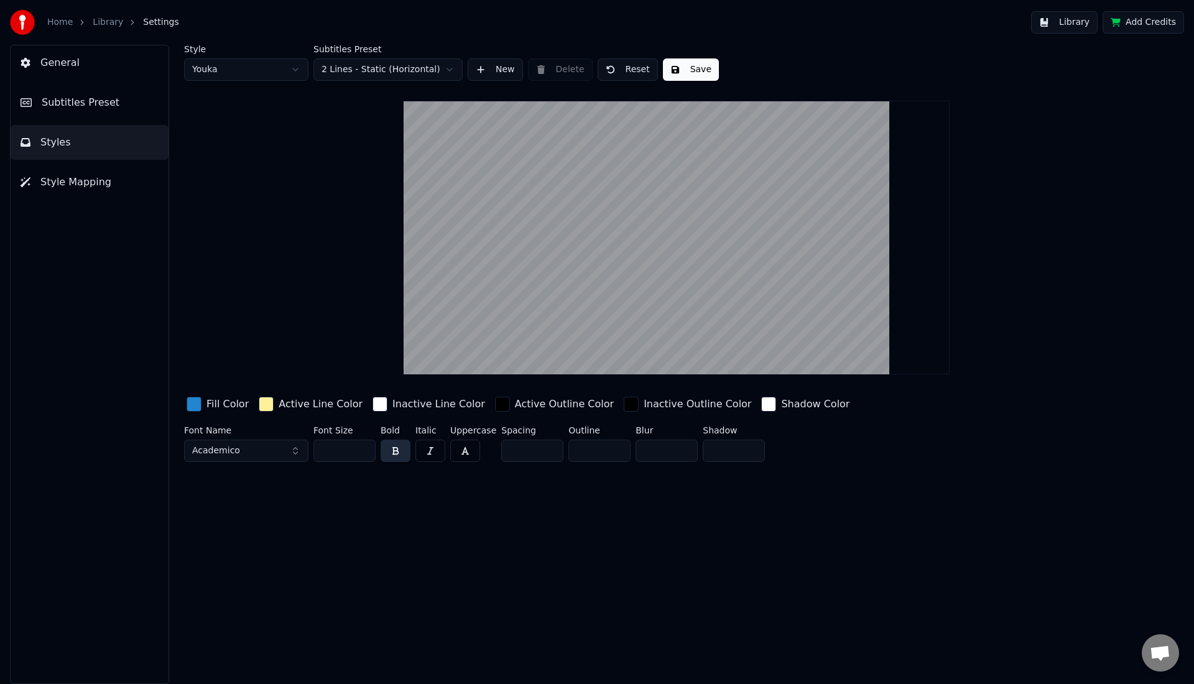
click at [694, 68] on button "Save" at bounding box center [691, 69] width 56 height 22
click at [110, 23] on link "Library" at bounding box center [108, 22] width 30 height 12
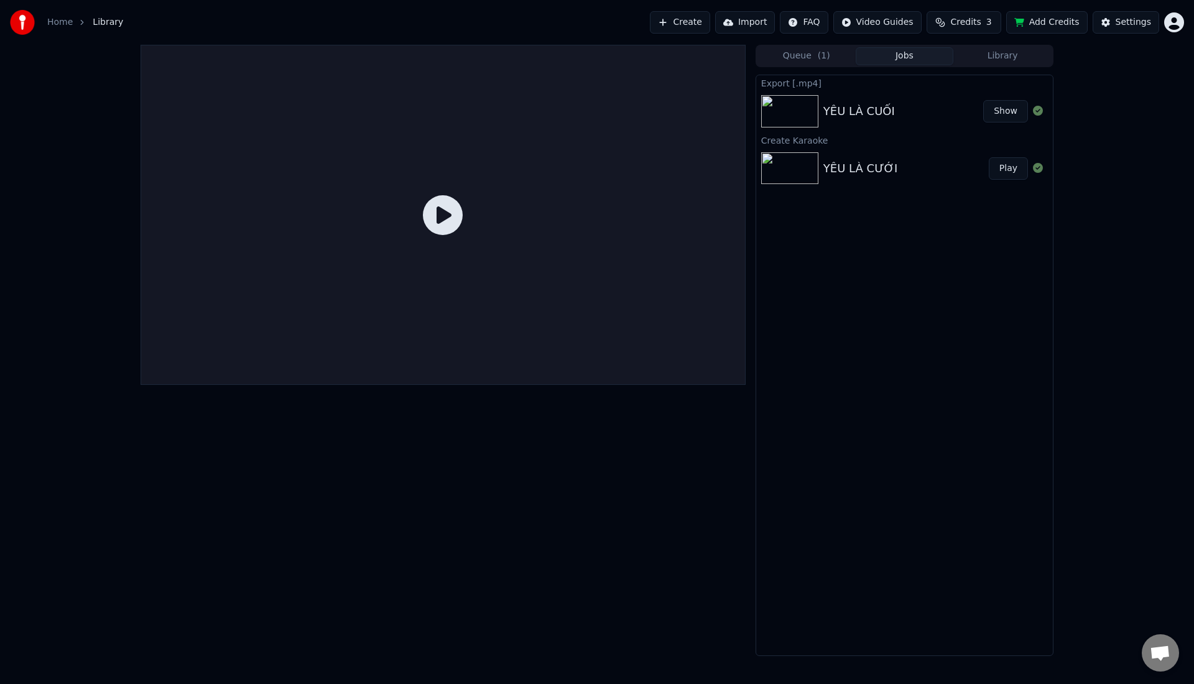
click at [444, 221] on icon at bounding box center [443, 215] width 40 height 40
click at [441, 223] on icon at bounding box center [443, 215] width 40 height 40
click at [997, 117] on button "Show" at bounding box center [1005, 111] width 45 height 22
click at [444, 221] on icon at bounding box center [443, 215] width 40 height 40
click at [456, 218] on icon at bounding box center [443, 215] width 40 height 40
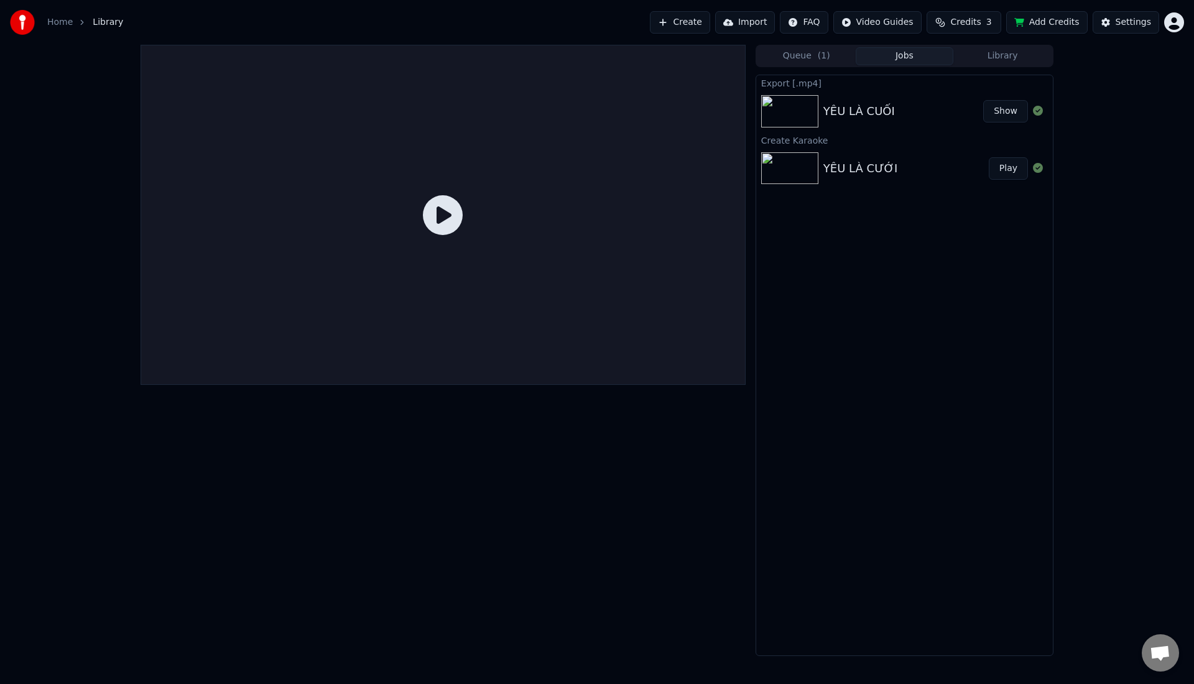
click at [456, 218] on icon at bounding box center [443, 215] width 40 height 40
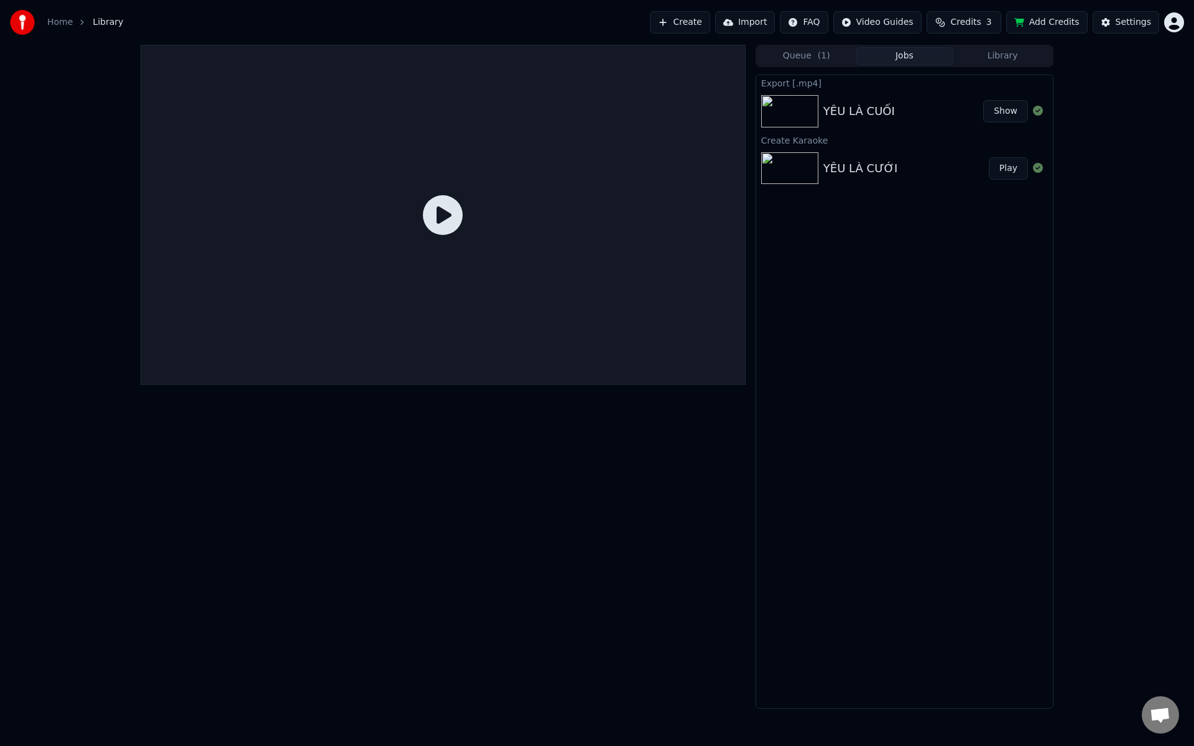
click at [463, 235] on icon at bounding box center [443, 215] width 40 height 40
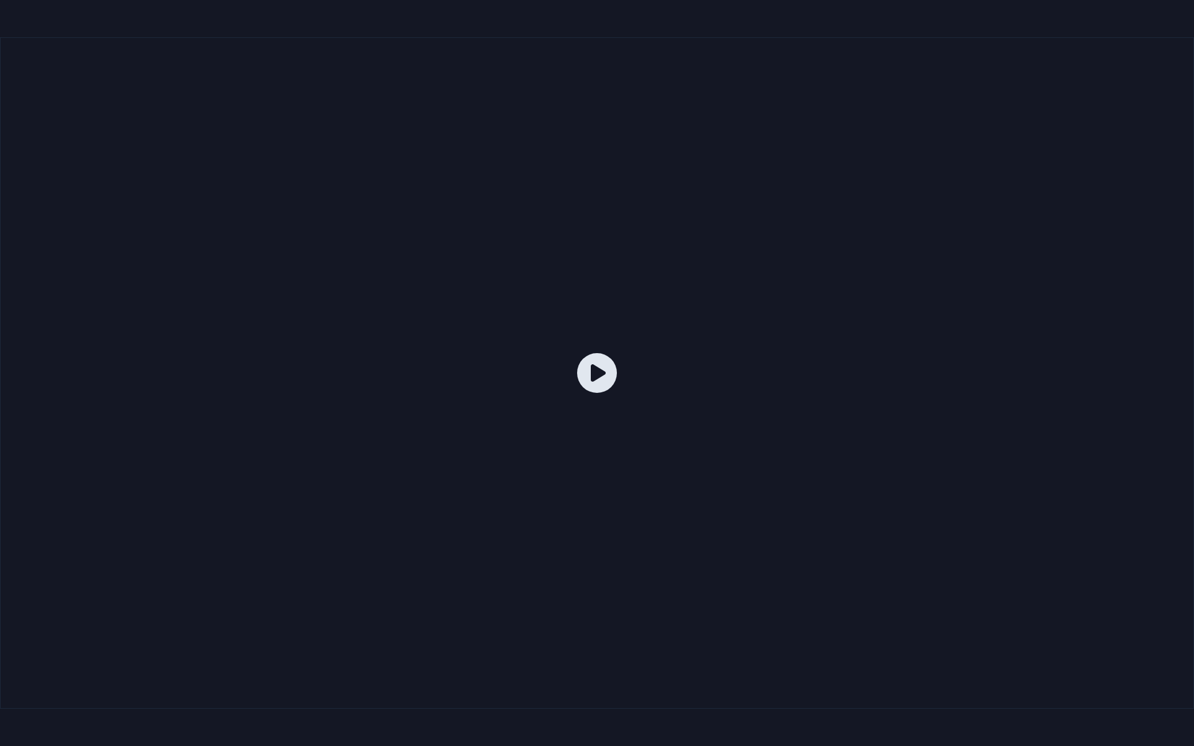
click at [612, 541] on div at bounding box center [597, 372] width 1194 height 671
click at [605, 400] on div at bounding box center [597, 372] width 1194 height 671
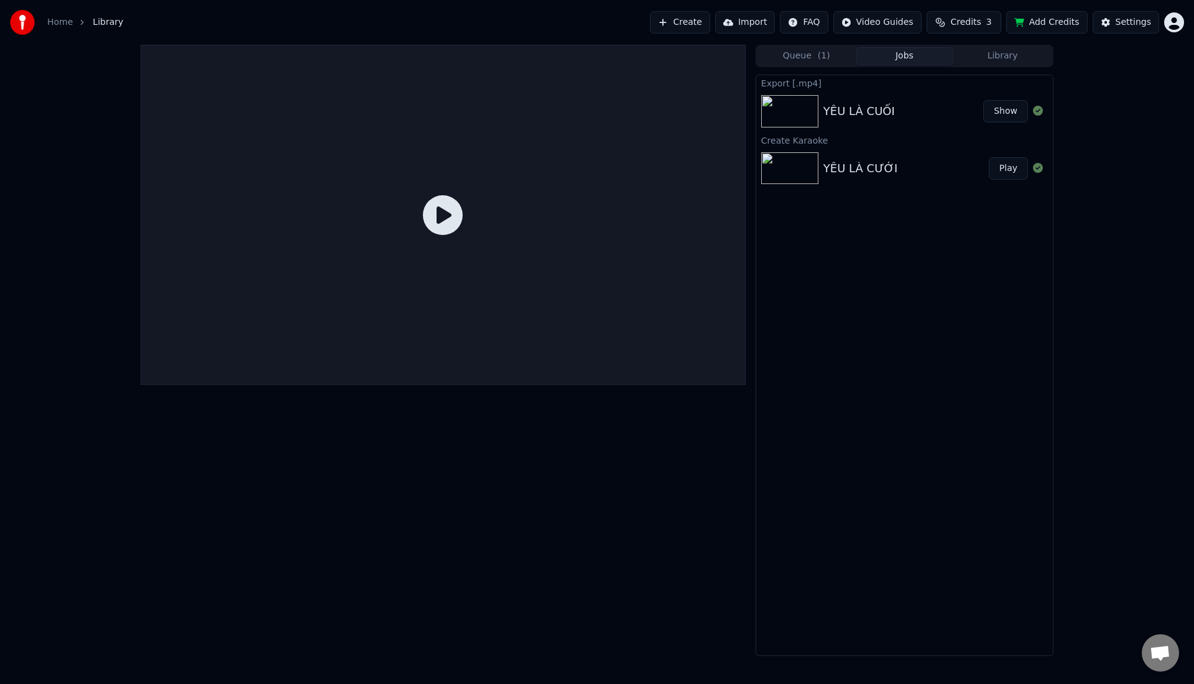
click at [809, 51] on button "Queue ( 1 )" at bounding box center [806, 56] width 98 height 18
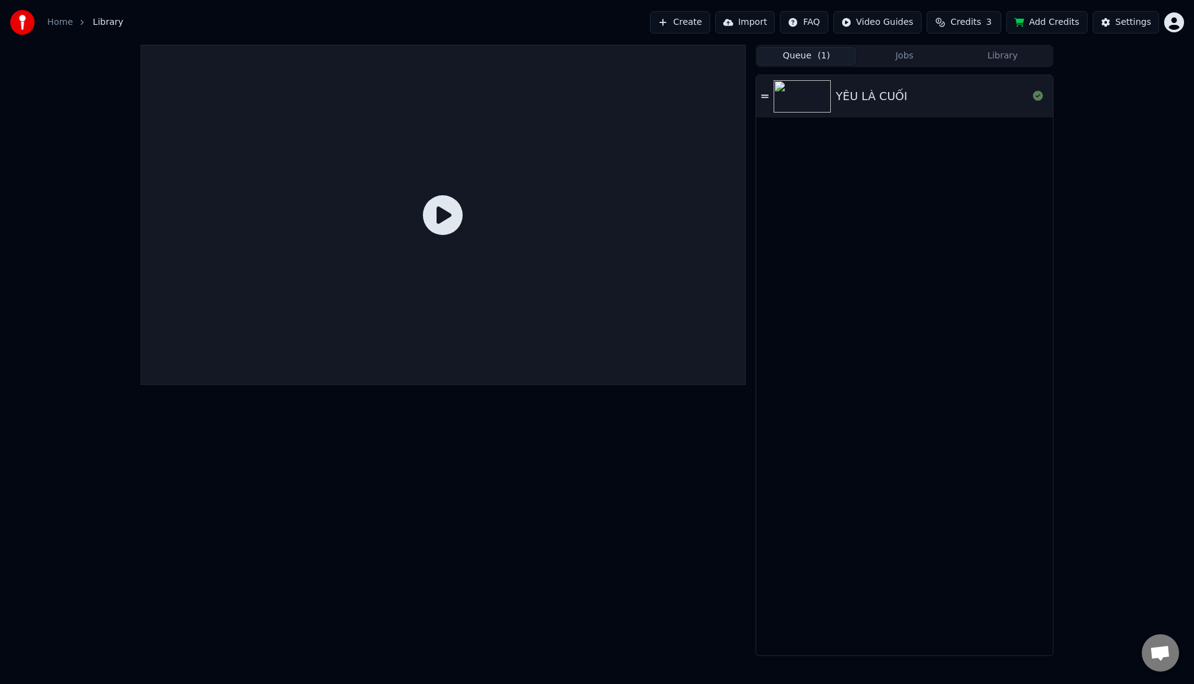
click at [63, 26] on link "Home" at bounding box center [59, 22] width 25 height 12
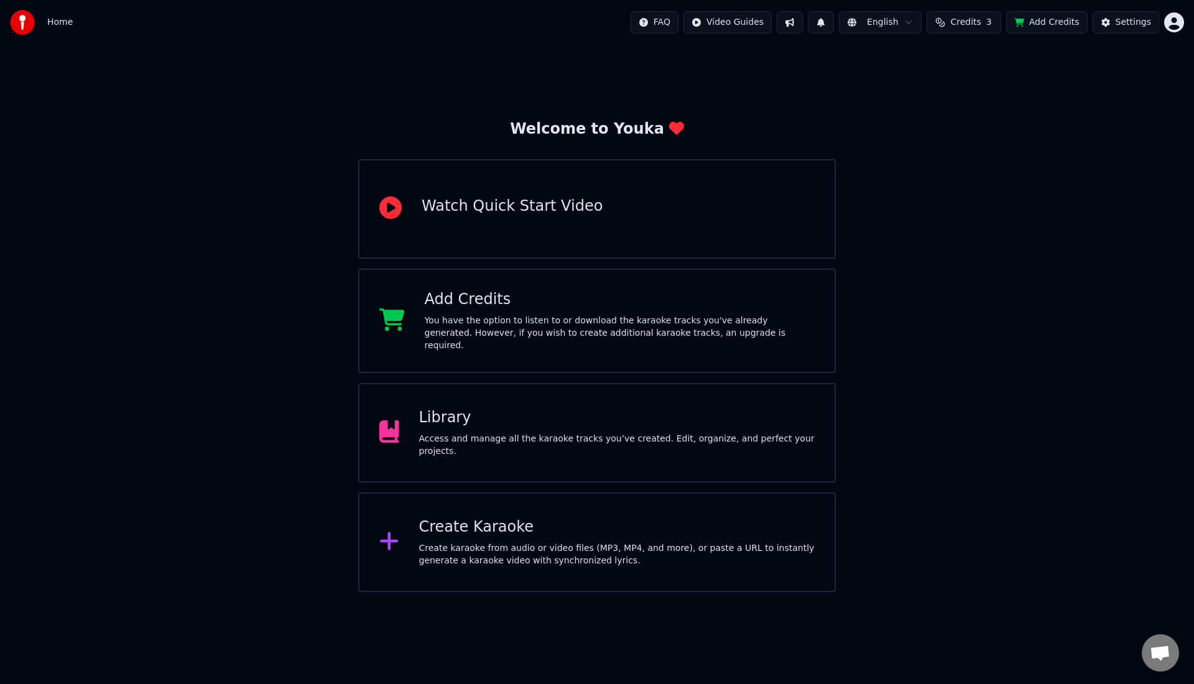
click at [466, 449] on div "Access and manage all the karaoke tracks you’ve created. Edit, organize, and pe…" at bounding box center [617, 445] width 396 height 25
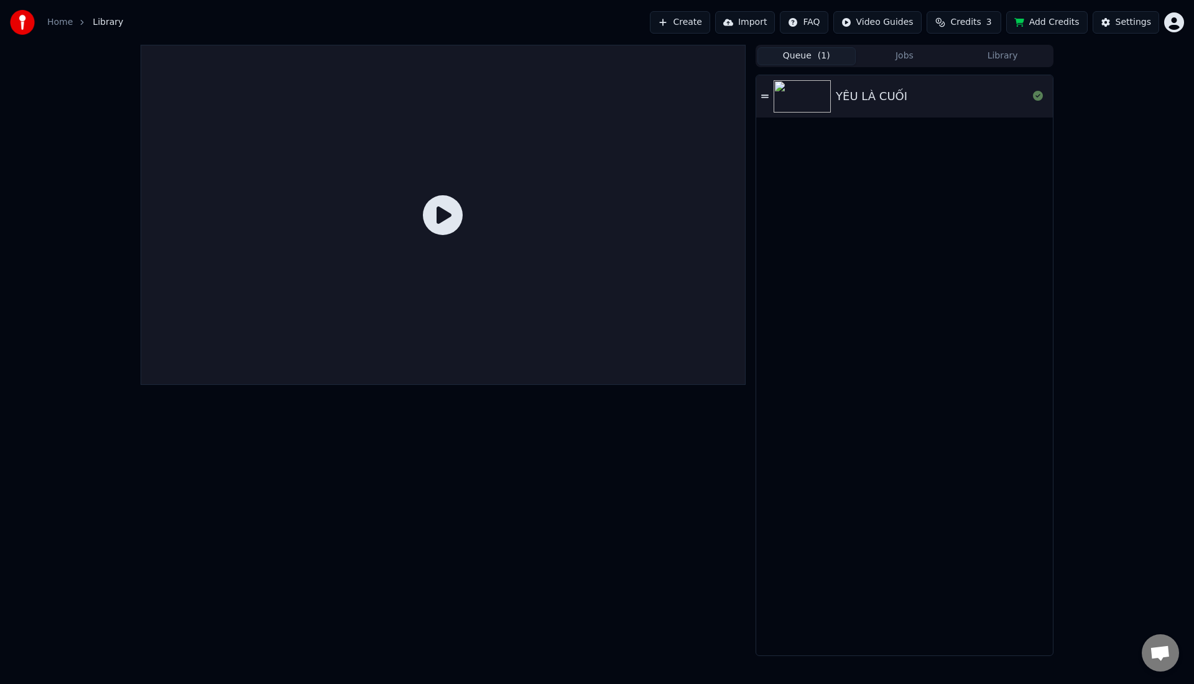
click at [444, 219] on icon at bounding box center [443, 215] width 40 height 40
click at [804, 93] on img at bounding box center [801, 96] width 57 height 32
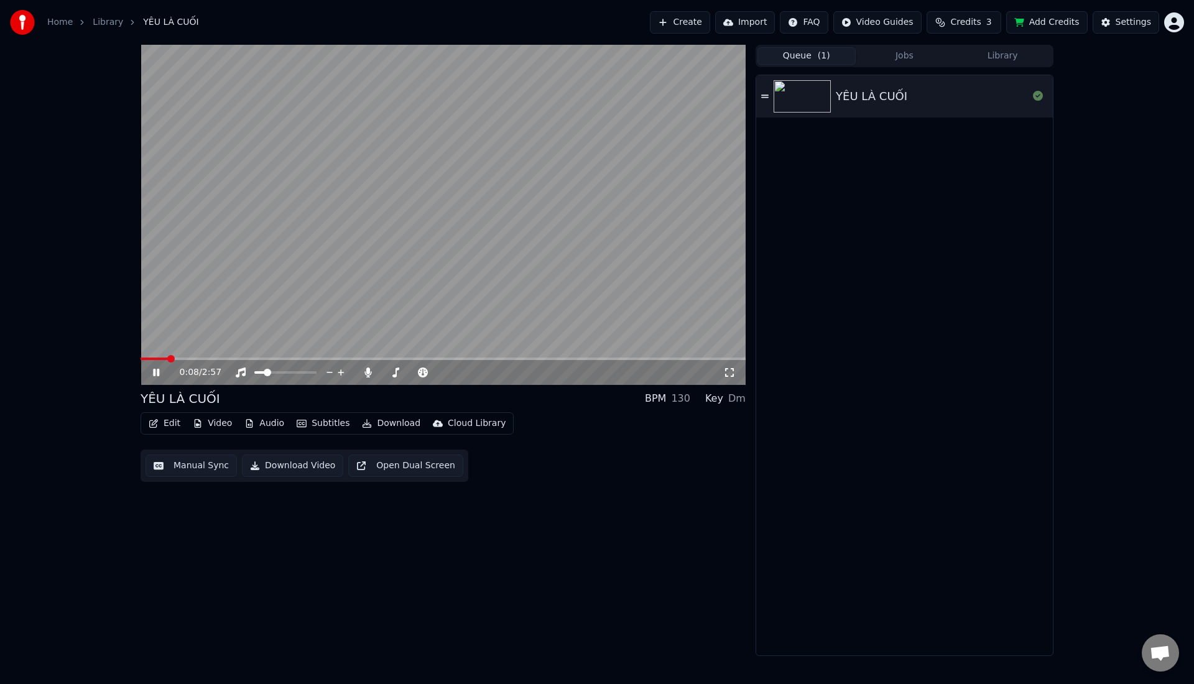
click at [169, 359] on span at bounding box center [442, 358] width 605 height 2
click at [193, 357] on span at bounding box center [442, 358] width 605 height 2
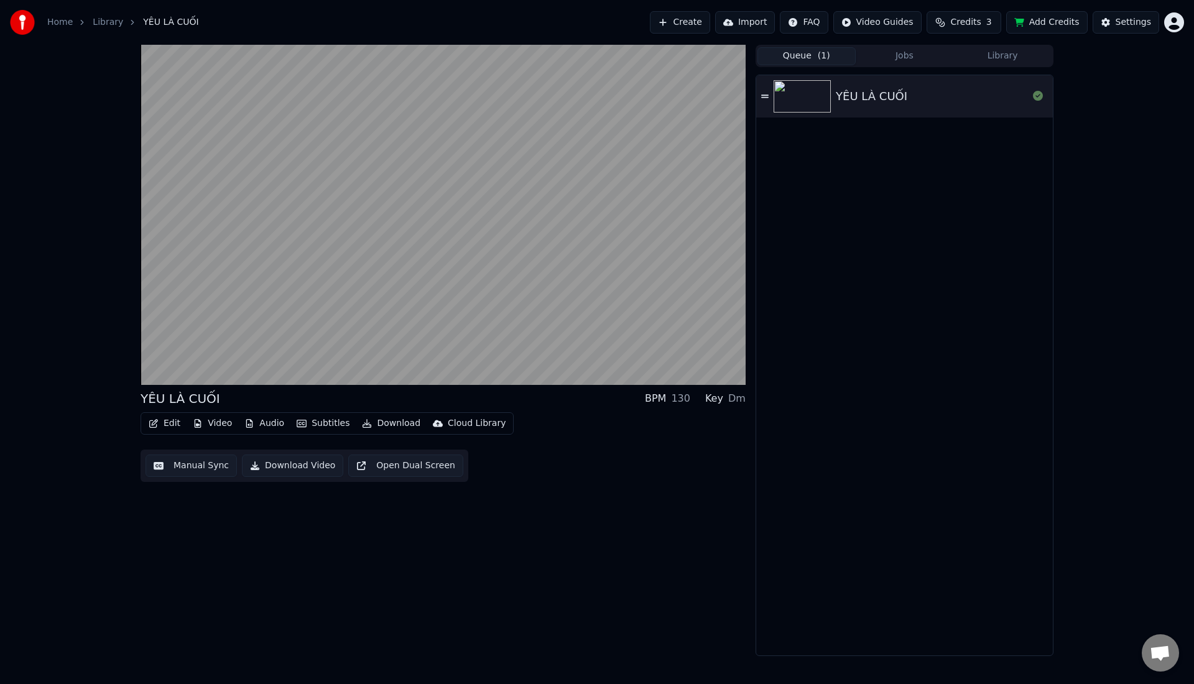
click at [172, 469] on button "Manual Sync" at bounding box center [190, 465] width 91 height 22
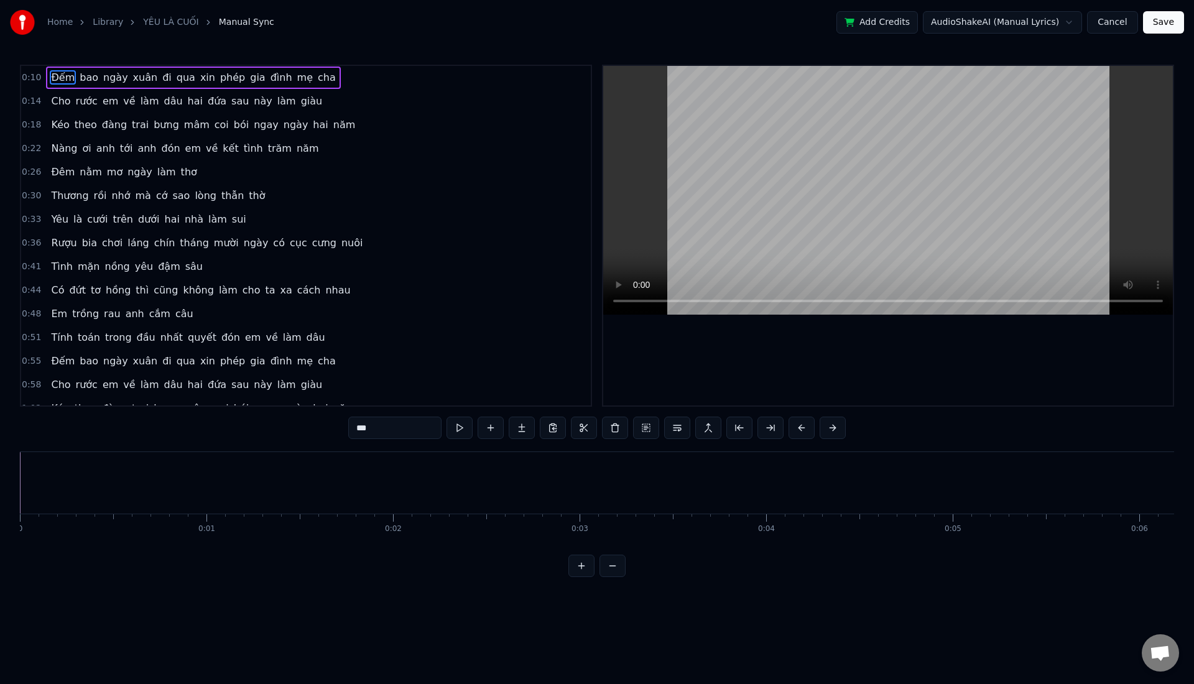
click at [905, 21] on button "Add Credits" at bounding box center [876, 22] width 81 height 22
